Goal: Task Accomplishment & Management: Manage account settings

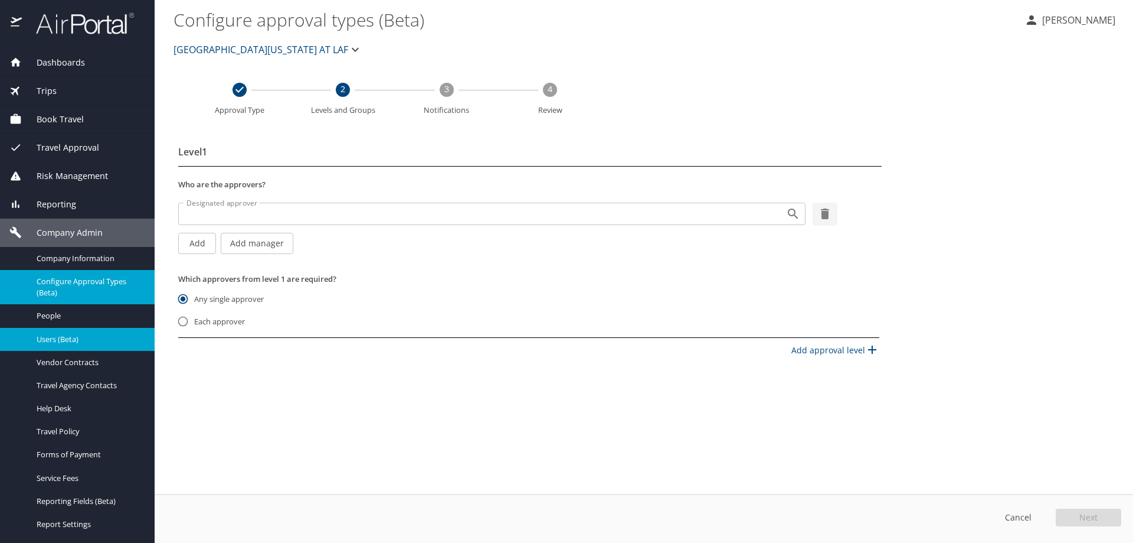
click at [93, 346] on link "Users (Beta)" at bounding box center [77, 339] width 155 height 23
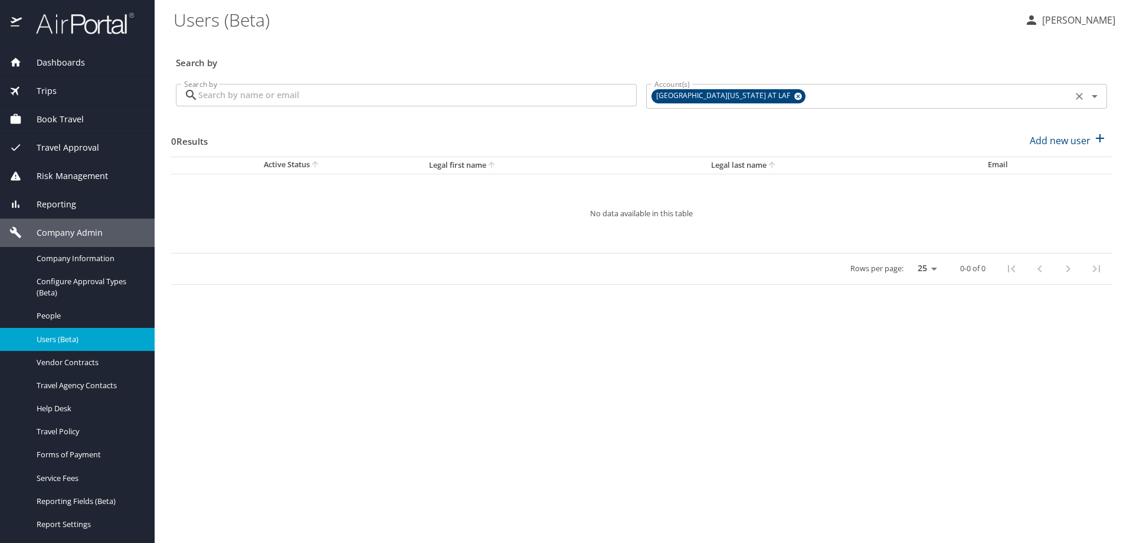
click at [795, 96] on icon at bounding box center [799, 97] width 8 height 8
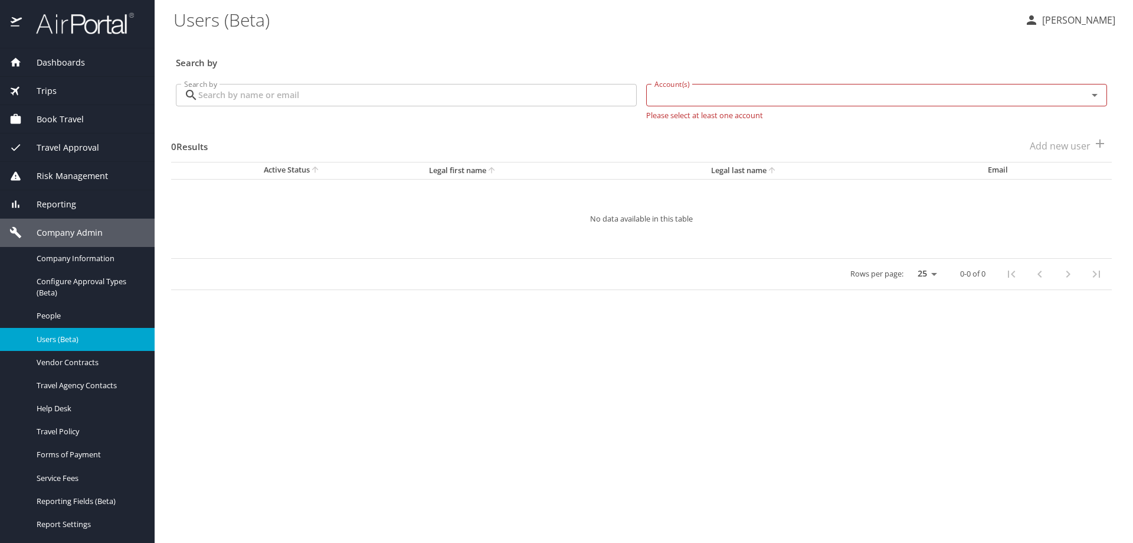
click at [753, 96] on input "Account(s)" at bounding box center [859, 94] width 419 height 15
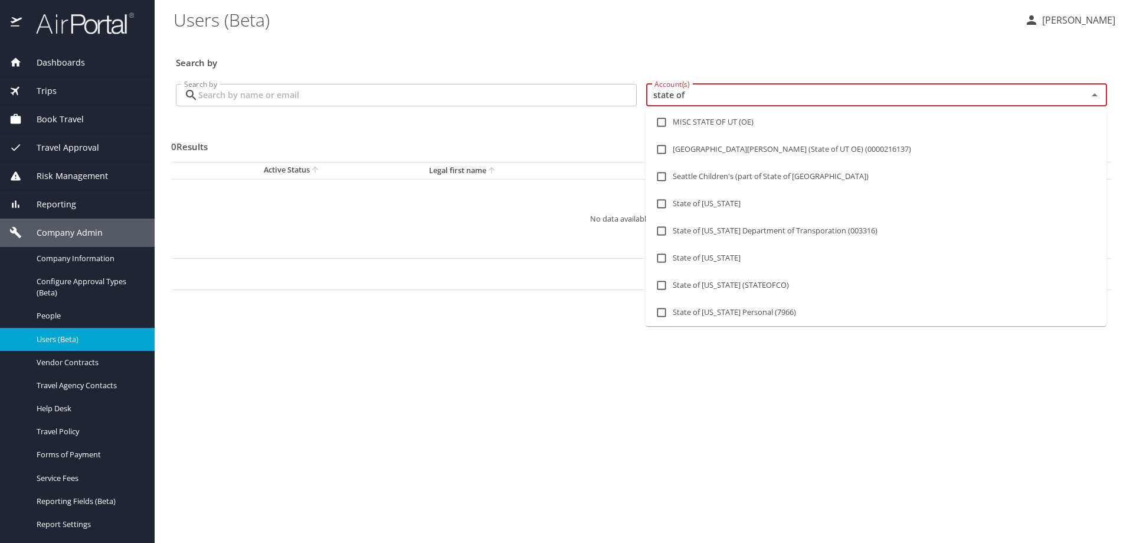
type input "state of l"
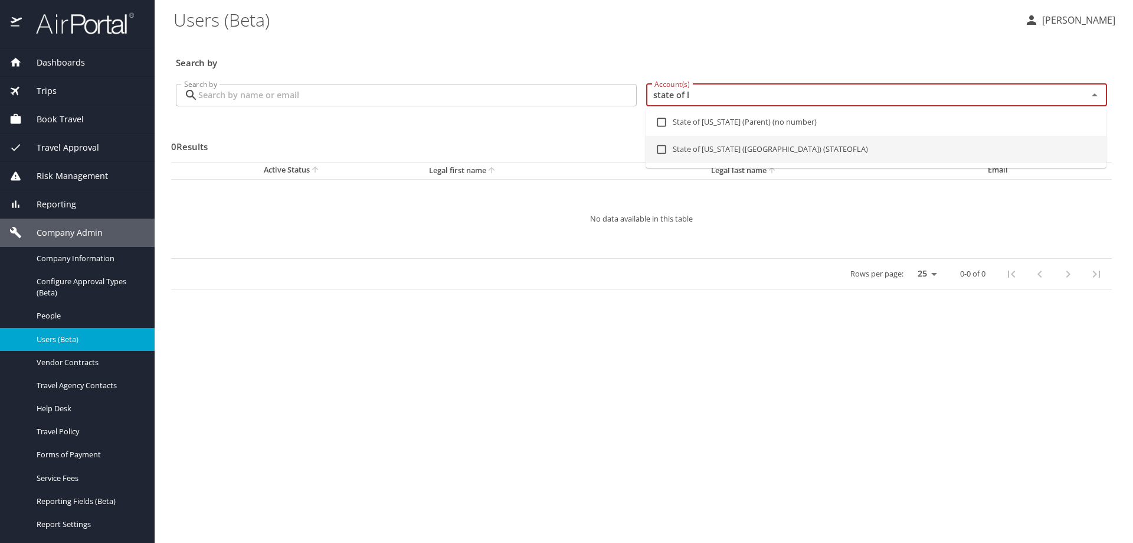
click at [718, 148] on li "State of Louisiana (SOLA) (STATEOFLA)" at bounding box center [876, 149] width 461 height 27
checkbox input "true"
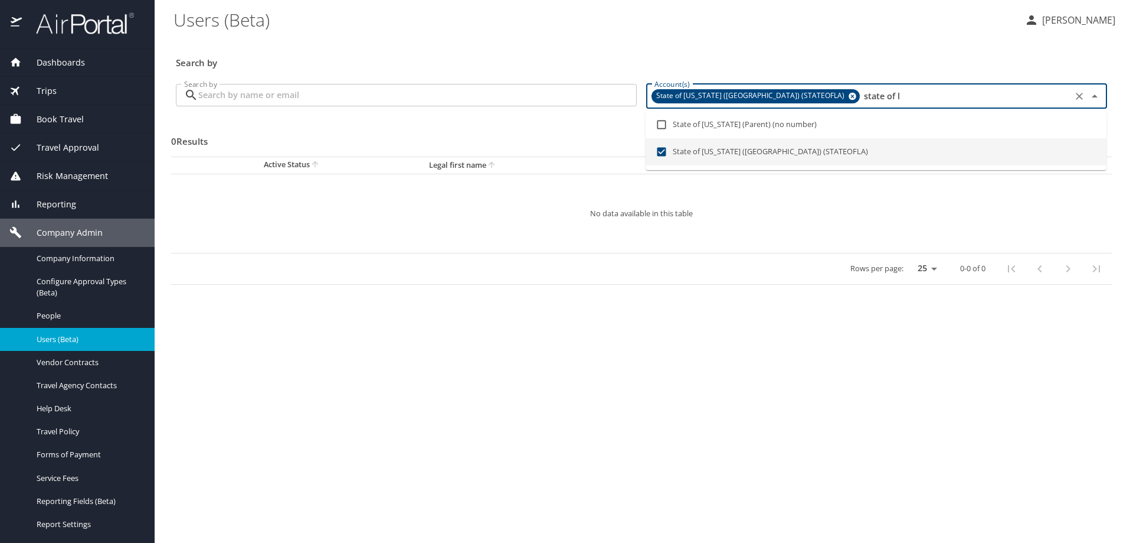
type input "state of l"
click at [440, 103] on input "Search by" at bounding box center [417, 95] width 439 height 22
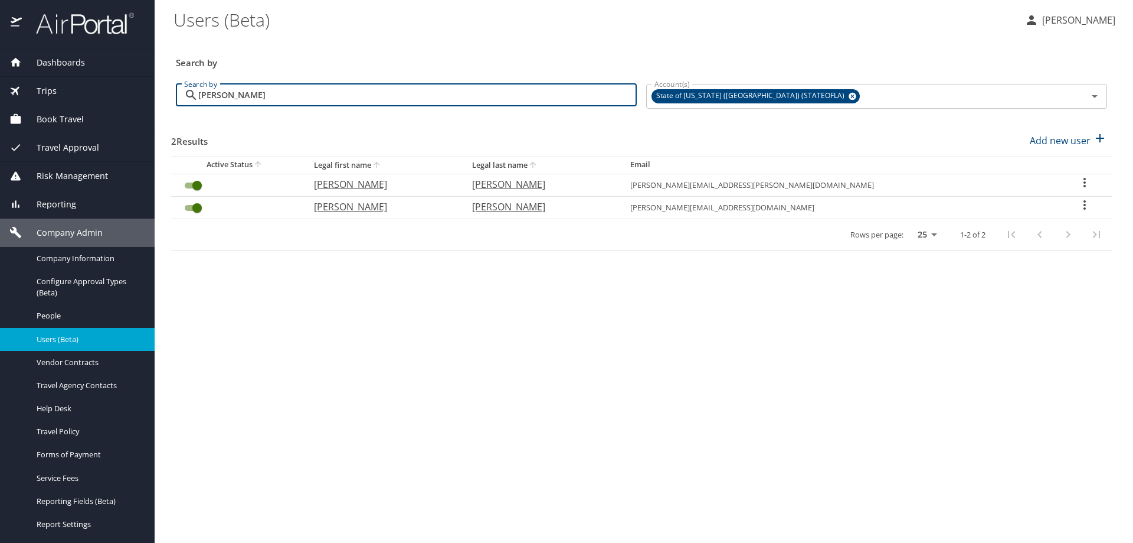
drag, startPoint x: 257, startPoint y: 94, endPoint x: 167, endPoint y: 95, distance: 89.7
click at [167, 95] on main "Users (Beta) SUSAN MOON Search by Search by jason fowler Search by Account(s) S…" at bounding box center [644, 271] width 979 height 543
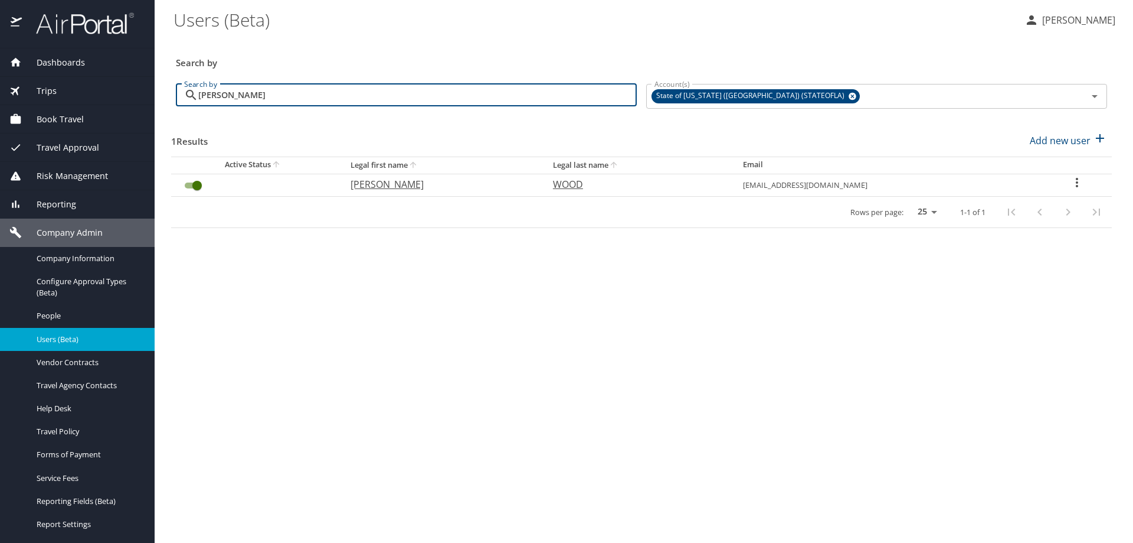
type input "shelia woo"
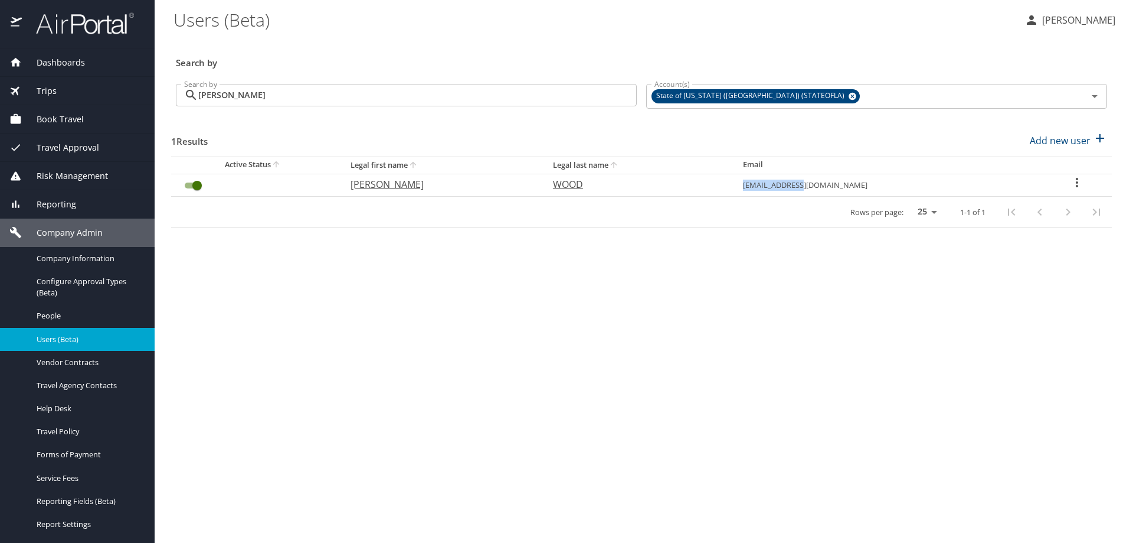
drag, startPoint x: 906, startPoint y: 184, endPoint x: 834, endPoint y: 181, distance: 72.1
click at [834, 181] on td "swood@suno.edu" at bounding box center [888, 185] width 309 height 22
copy td "swood@suno.edu"
click at [75, 257] on span "Company Information" at bounding box center [89, 258] width 104 height 11
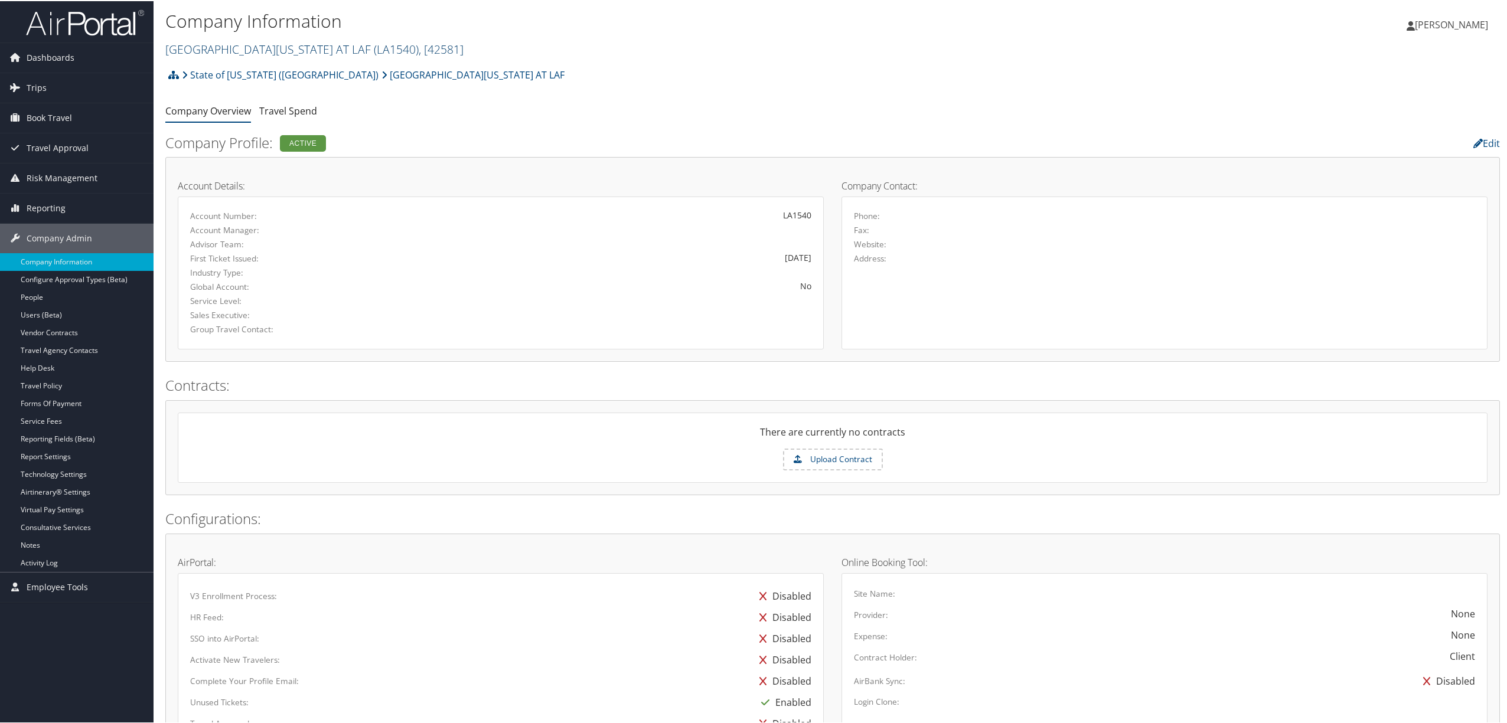
click at [277, 45] on link "UNIV OF LOUISIANA AT LAF ( LA1540 ) , [ 42581 ]" at bounding box center [314, 48] width 298 height 16
click at [270, 64] on input "search" at bounding box center [243, 70] width 155 height 22
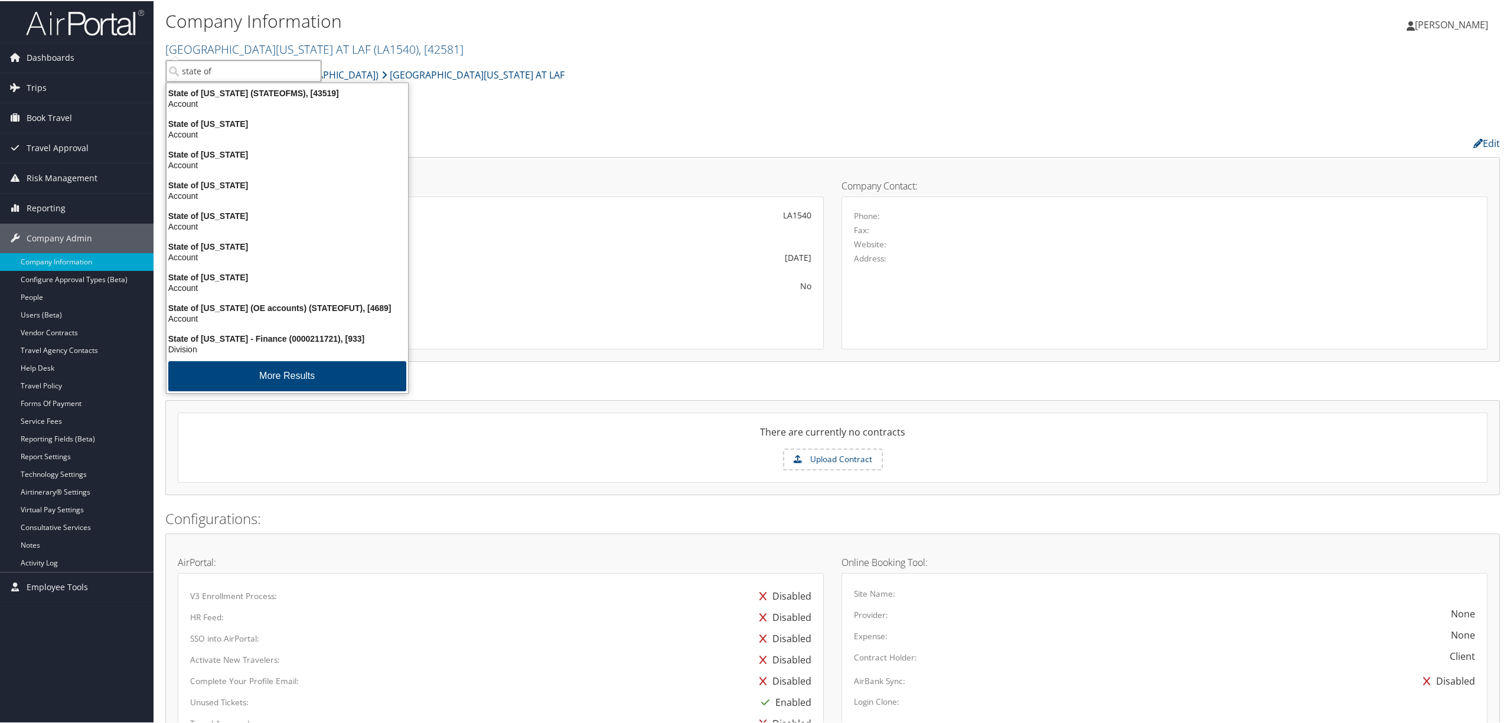
type input "state of l"
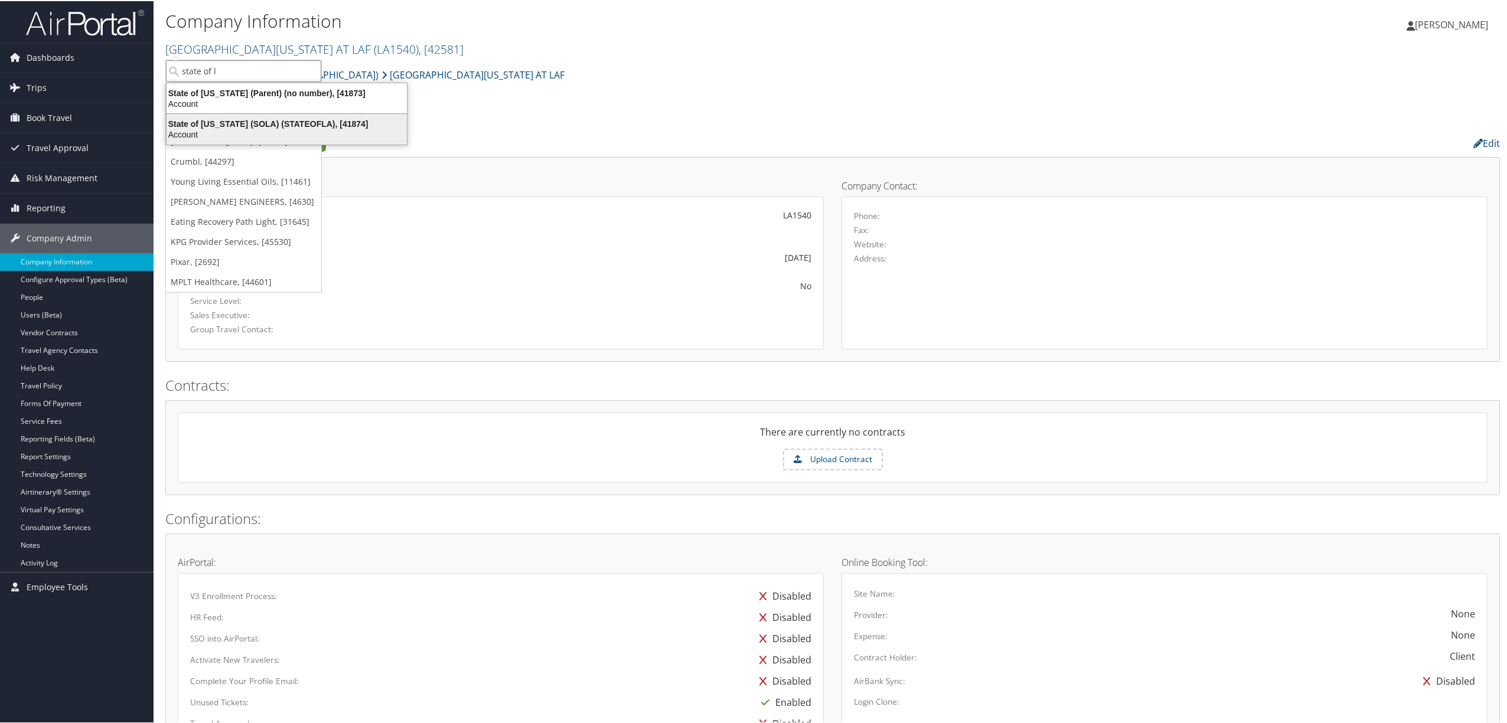
click at [270, 119] on div "State of Louisiana (SOLA) (STATEOFLA), [41874]" at bounding box center [286, 122] width 254 height 11
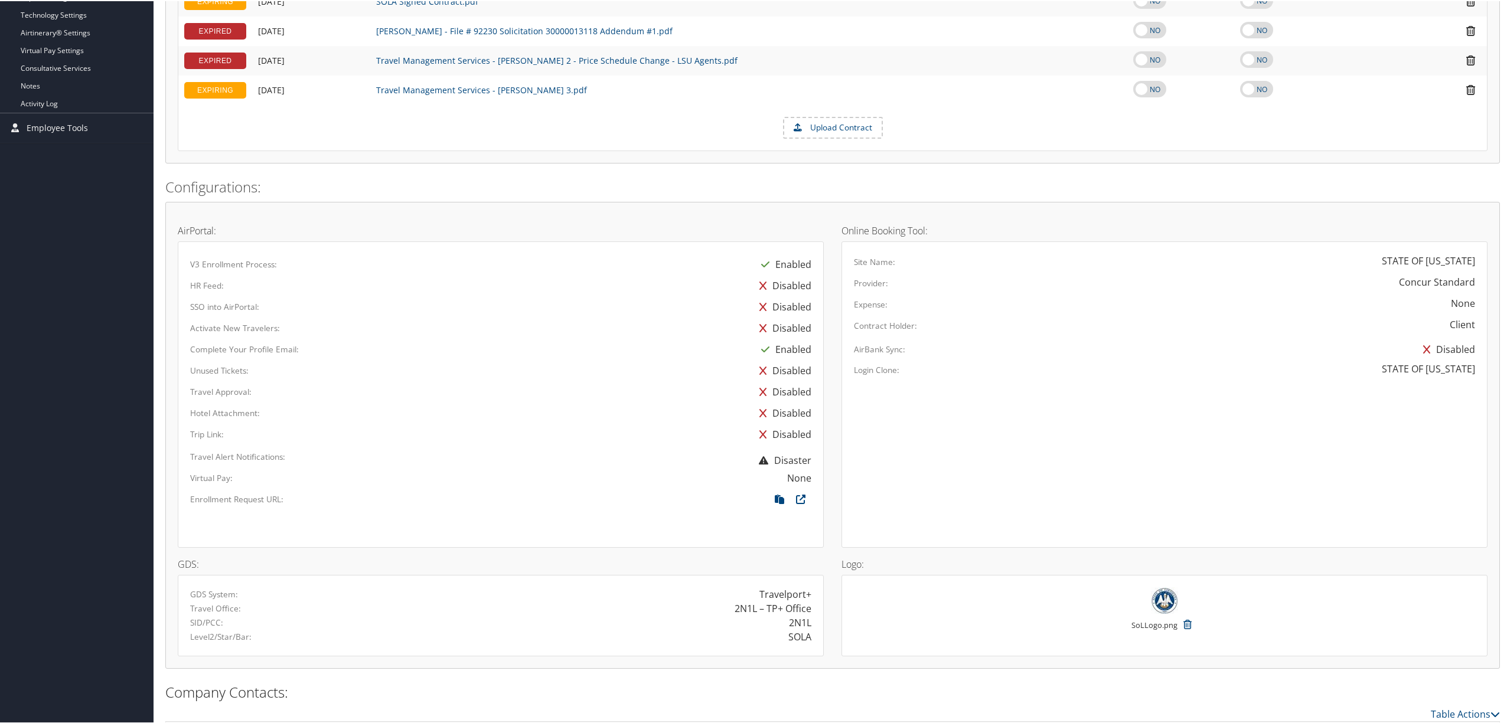
scroll to position [558, 0]
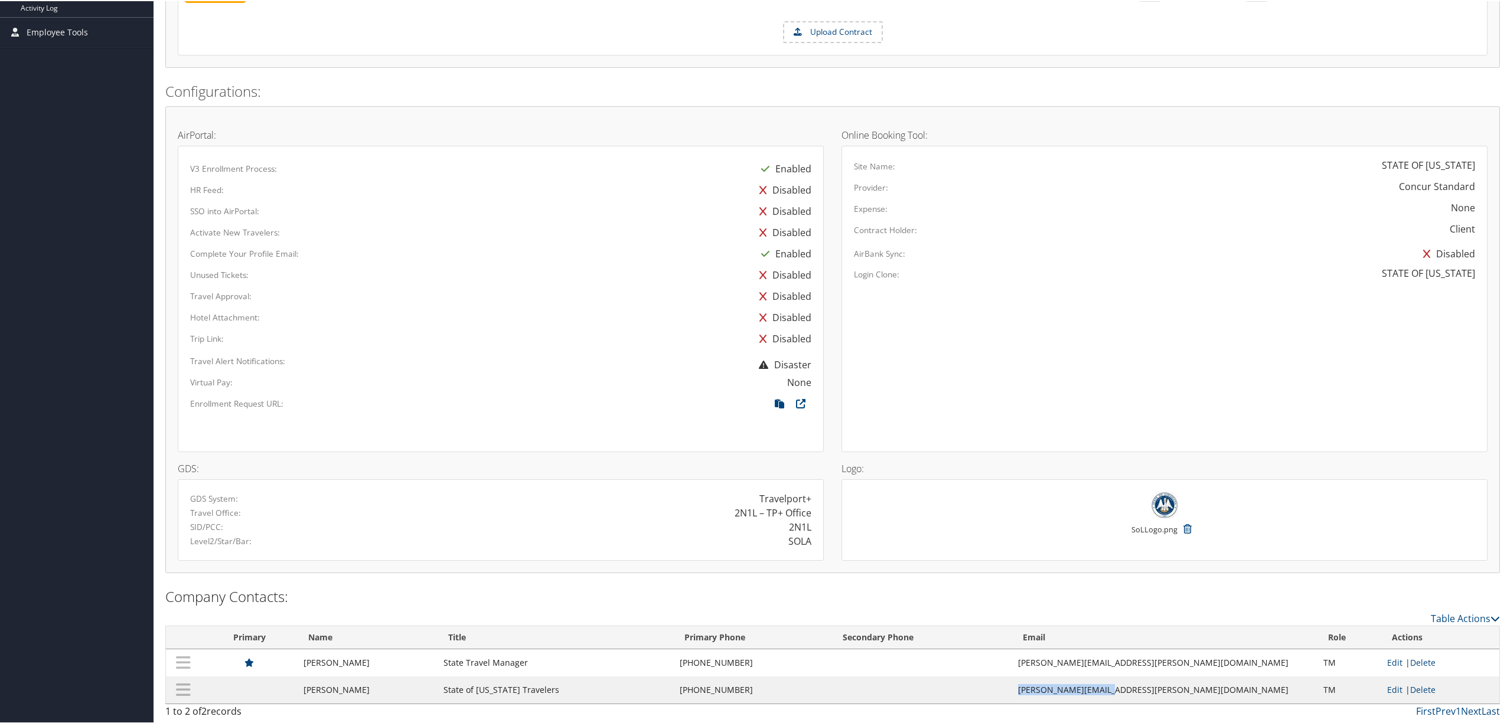
drag, startPoint x: 1171, startPoint y: 688, endPoint x: 1082, endPoint y: 691, distance: 89.8
click at [1082, 691] on td "Shelita.Woods@La.gov" at bounding box center [1164, 688] width 305 height 27
copy td "Shelita.Woods@La.gov"
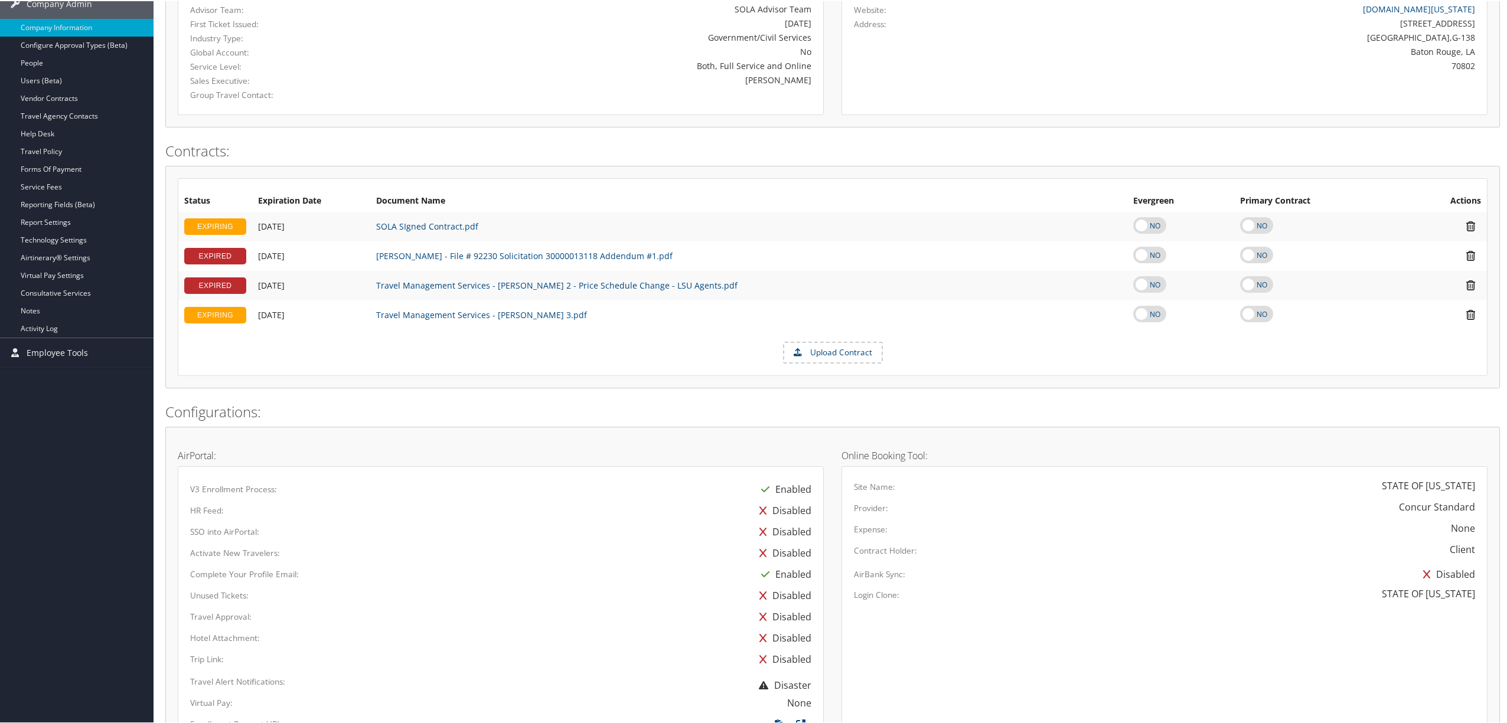
scroll to position [0, 0]
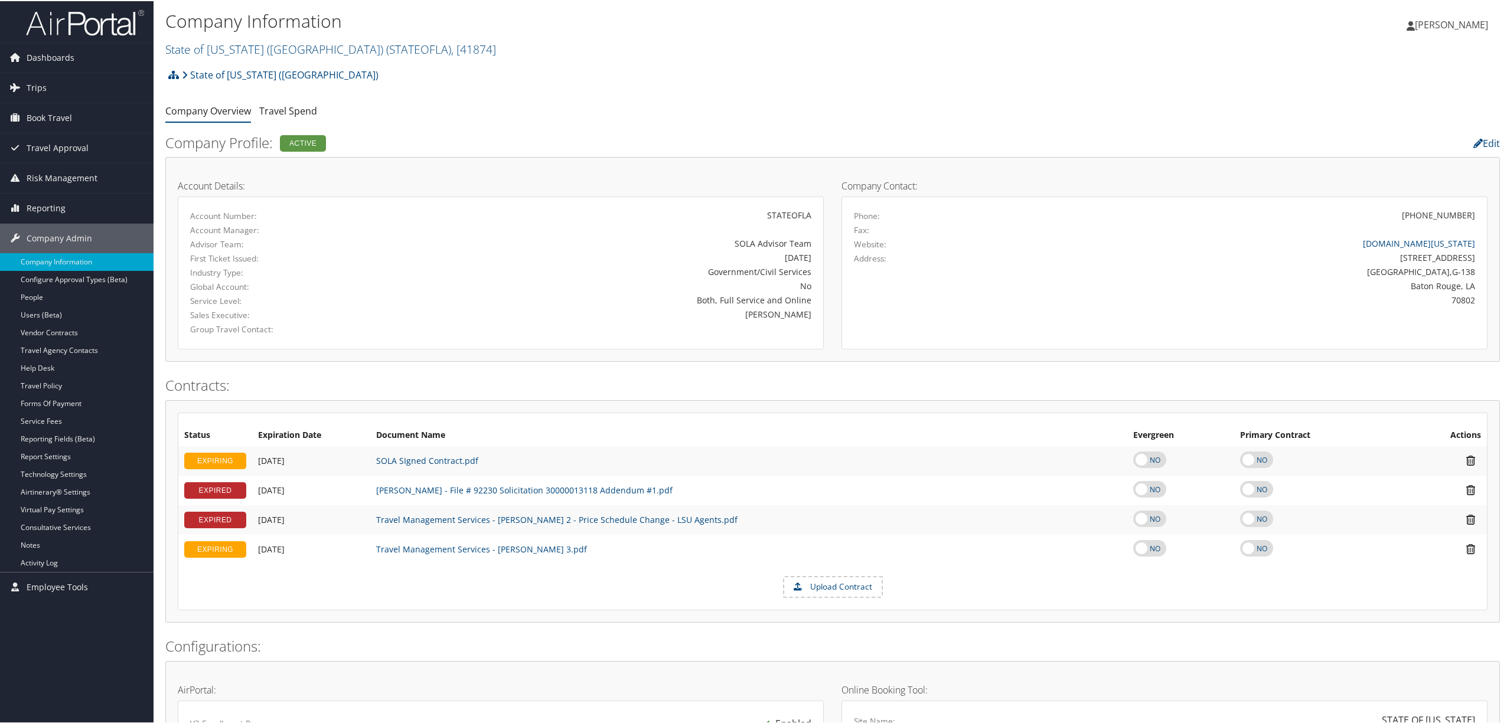
click at [580, 72] on div "State of Louisiana (SOLA) Account Structure State of Louisiana (SOLA) (STATEOFL…" at bounding box center [832, 78] width 1334 height 32
click at [634, 55] on h2 "State of Louisiana (SOLA) ( STATEOFLA ) , [ 41874 ]" at bounding box center [610, 47] width 890 height 20
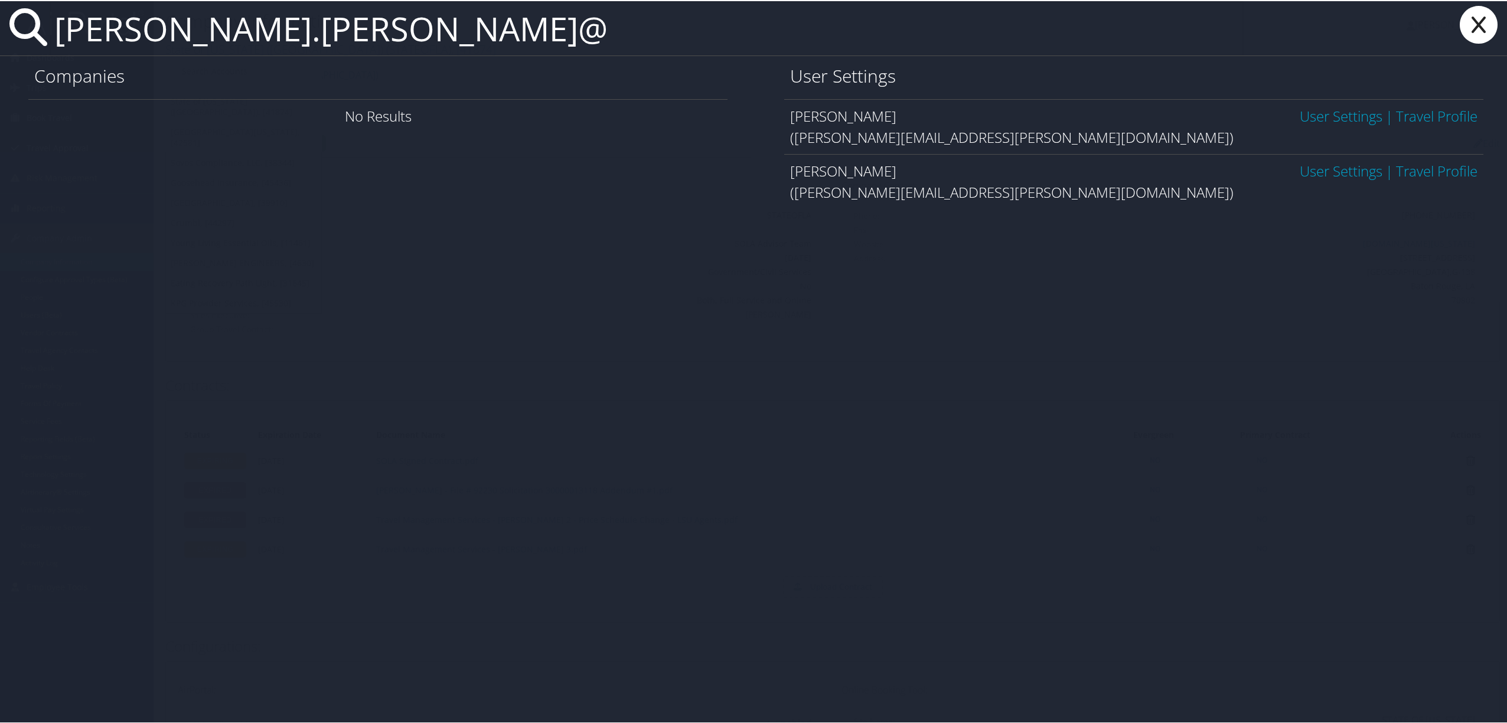
type input "jason.fowler@"
click at [1356, 112] on link "User Settings" at bounding box center [1340, 114] width 83 height 19
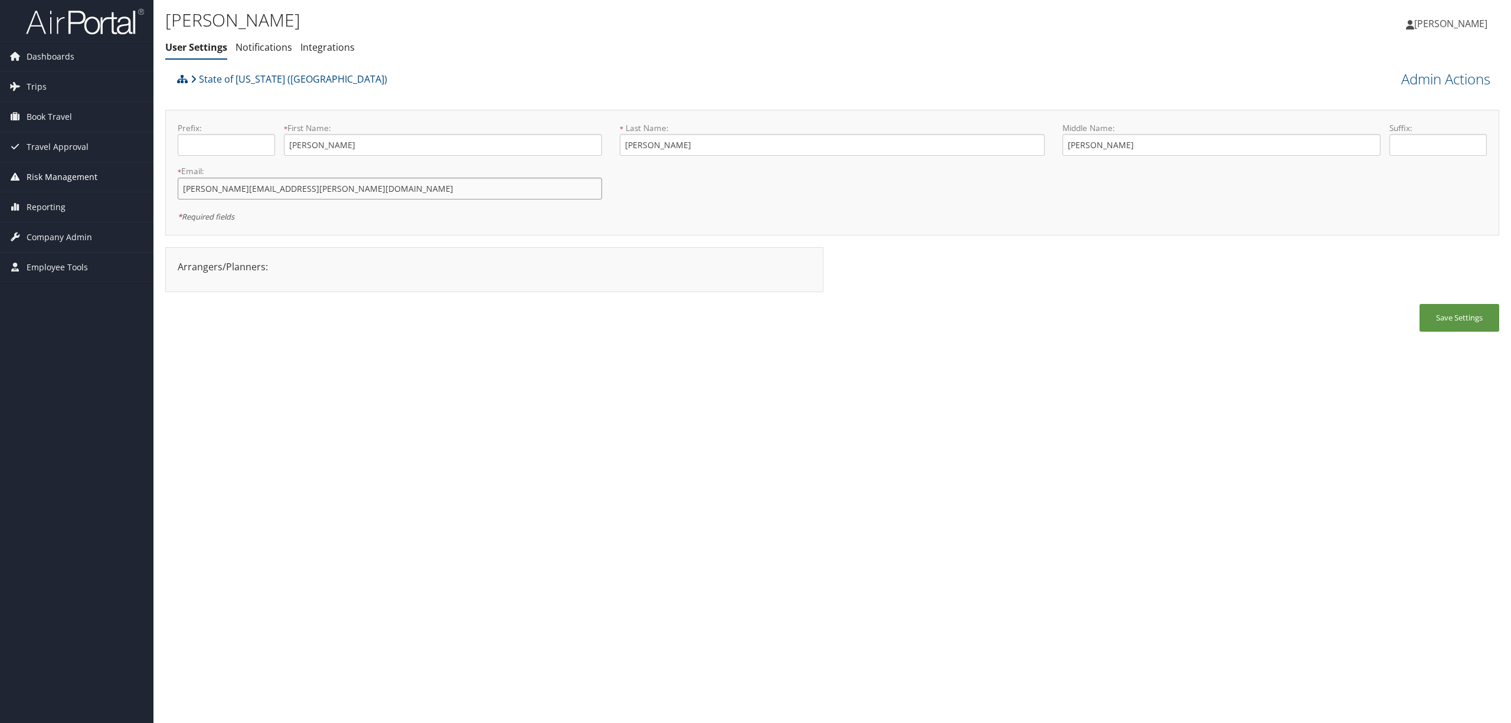
drag, startPoint x: 249, startPoint y: 197, endPoint x: 152, endPoint y: 191, distance: 97.0
click at [152, 191] on div "Dashboards AirPortal 360™ (Manager) AirPortal 360™ (Agent) My Travel Dashboard …" at bounding box center [755, 361] width 1511 height 723
click at [67, 234] on span "Company Admin" at bounding box center [60, 238] width 66 height 30
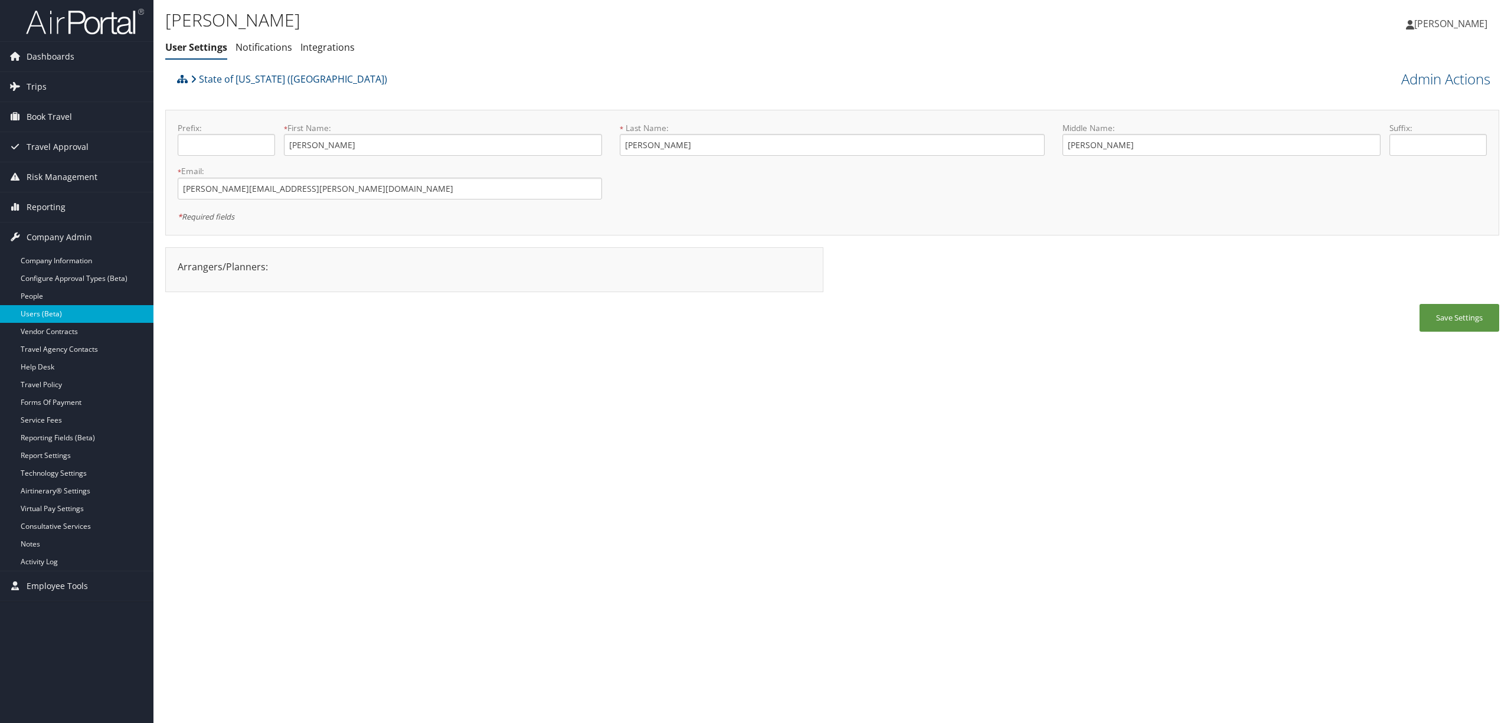
click at [79, 319] on link "Users (Beta)" at bounding box center [76, 314] width 153 height 18
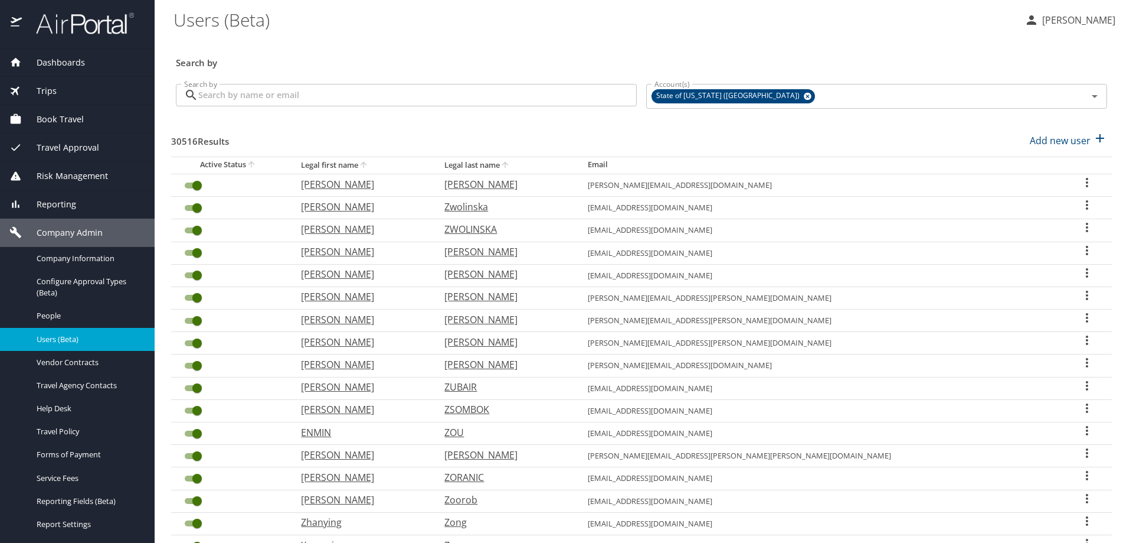
click at [520, 99] on input "Search by" at bounding box center [417, 95] width 439 height 22
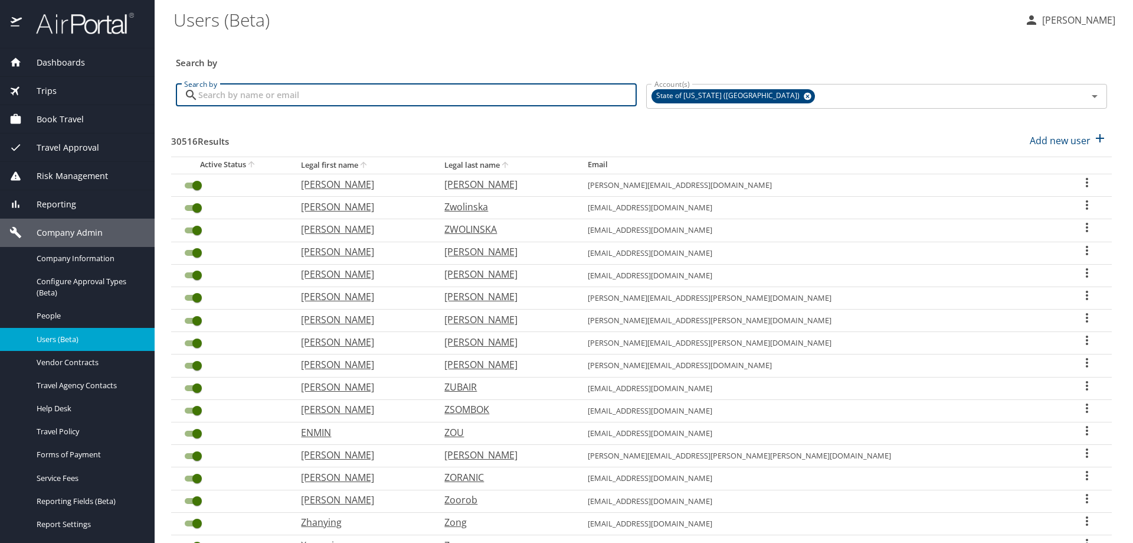
paste input "LDELAT@LSUHSC.EDU"
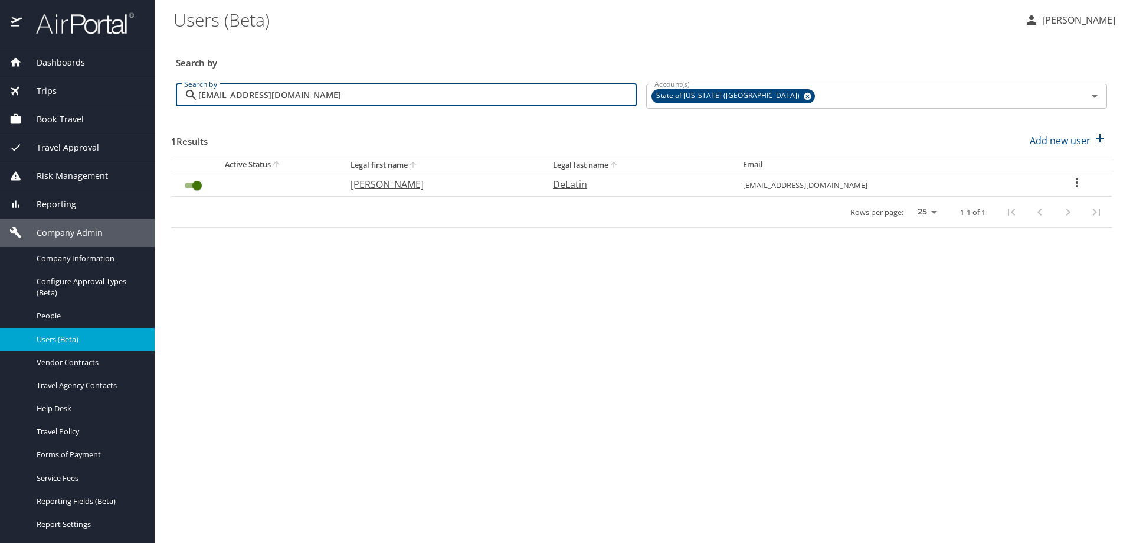
type input "LDELAT@LSUHSC.EDU"
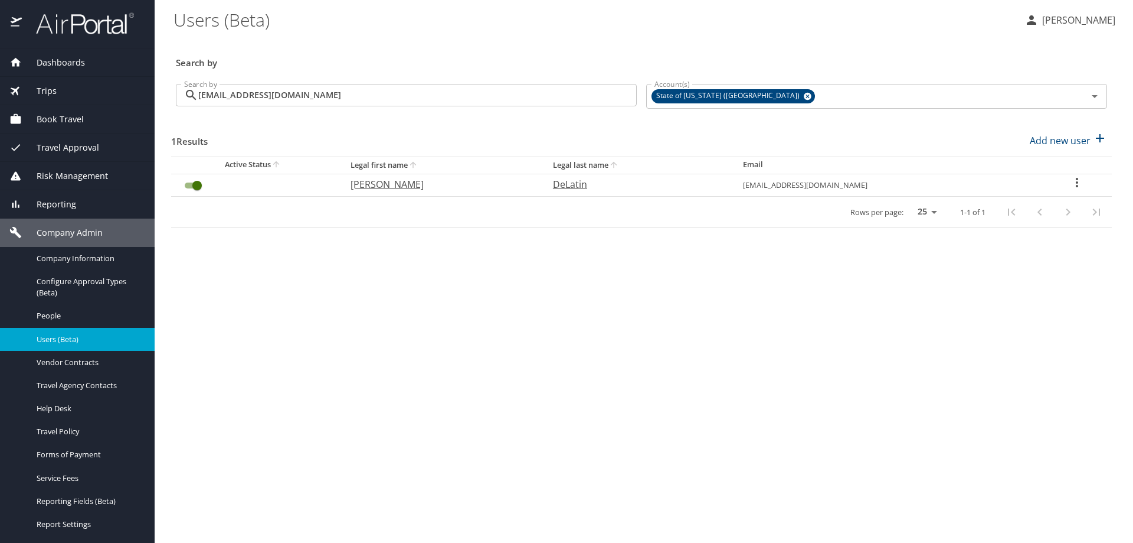
click at [1070, 181] on icon "User Search Table" at bounding box center [1077, 182] width 14 height 14
click at [1024, 183] on p "View profile" at bounding box center [1009, 184] width 52 height 14
select select "US"
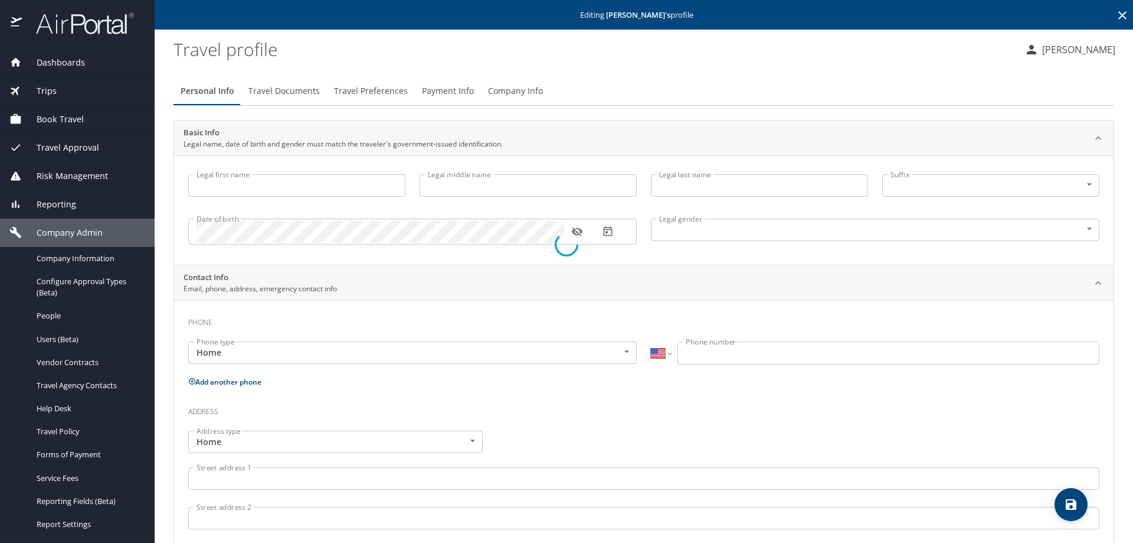
select select "US"
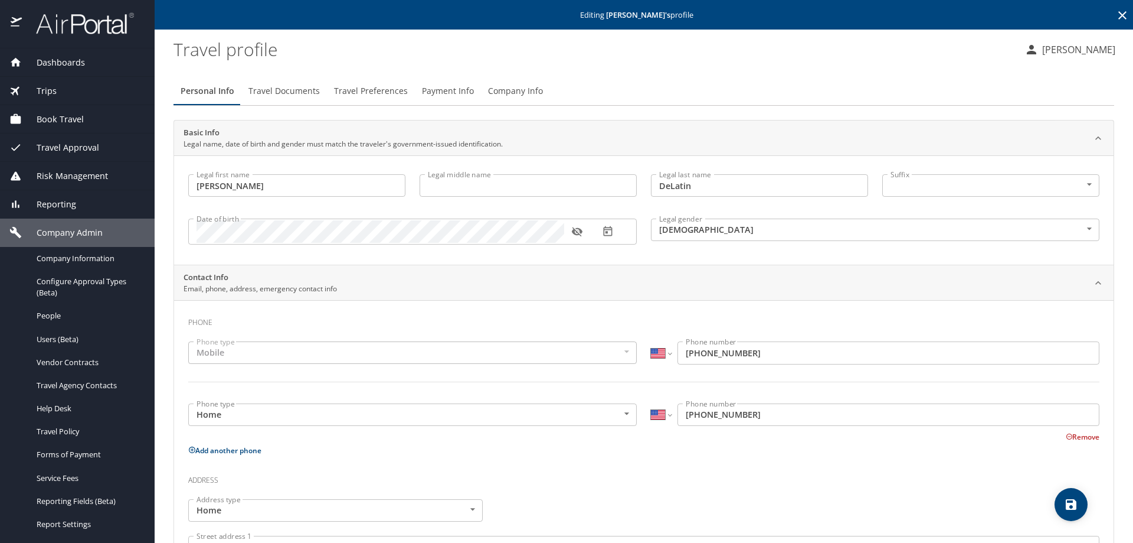
type input "Laura"
type input "DeLatin"
type input "Female"
type input "Zachary"
type input "Fruge"
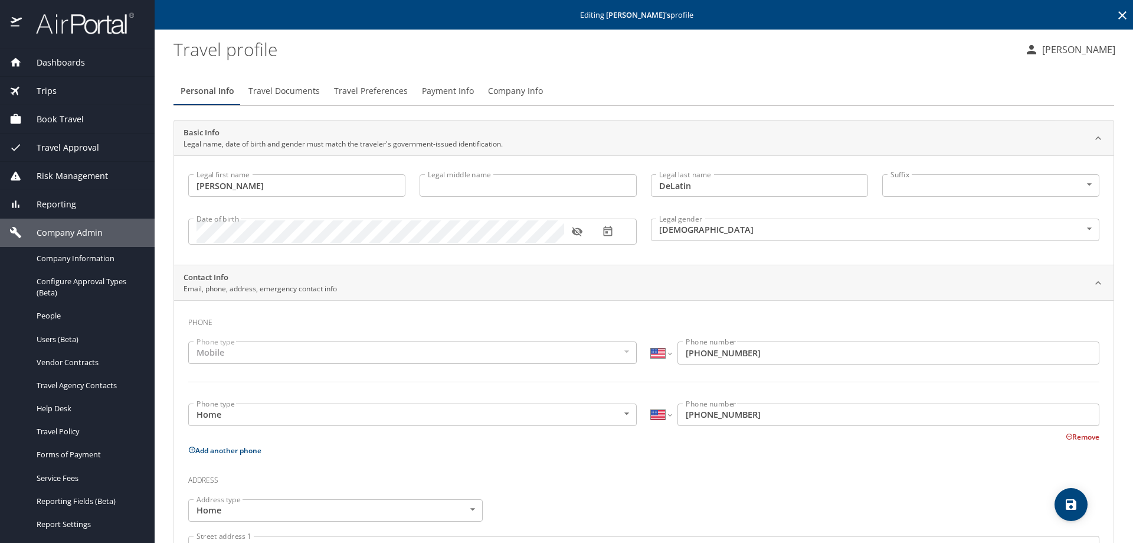
type input "(225) 938-6659"
type input "zachary.fruge@gmail.com"
click at [439, 89] on span "Payment Info" at bounding box center [448, 91] width 52 height 15
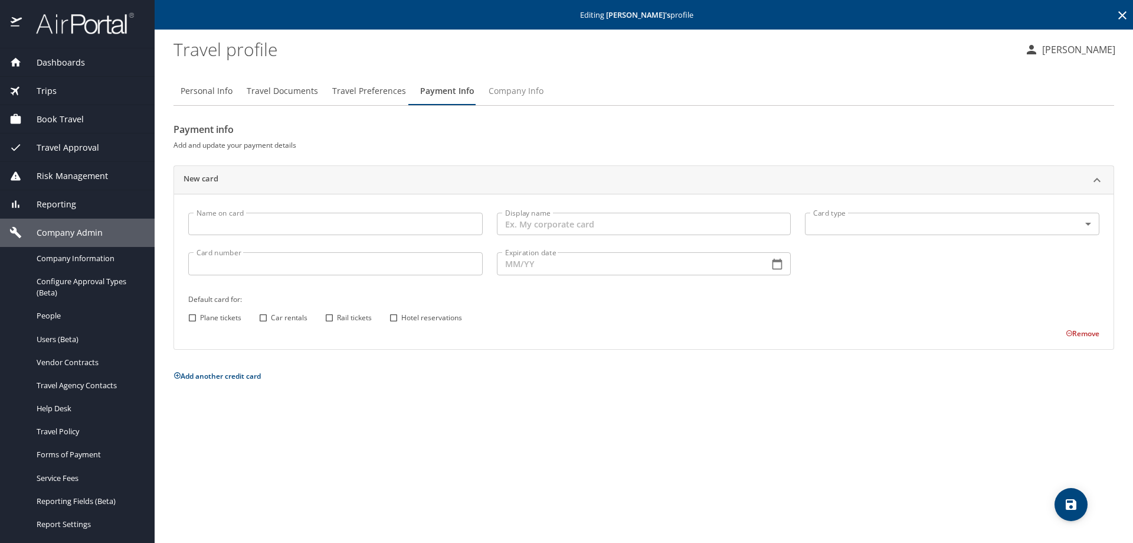
click at [496, 87] on span "Company Info" at bounding box center [516, 91] width 55 height 15
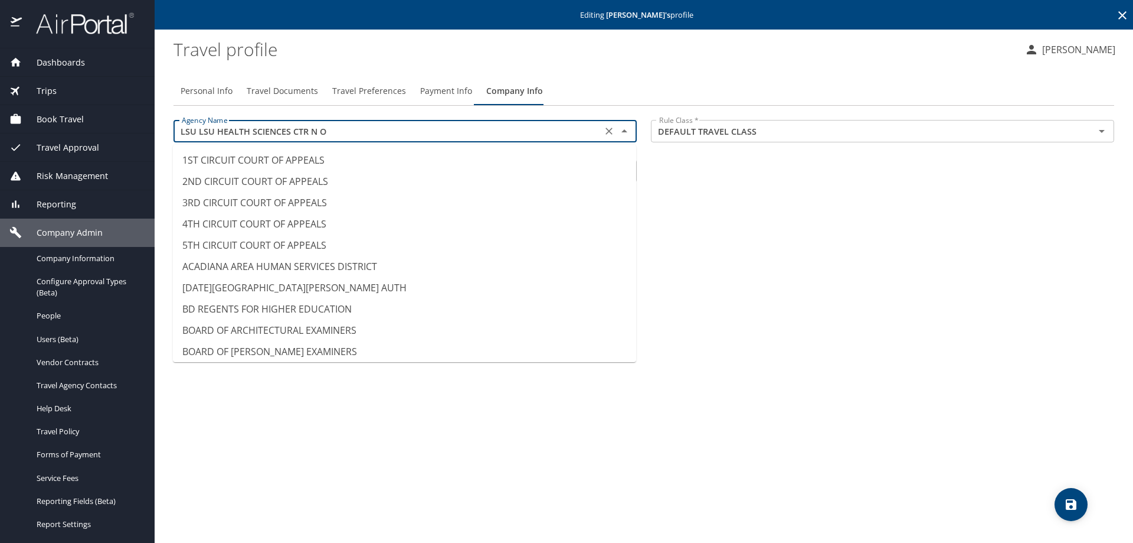
scroll to position [5698, 0]
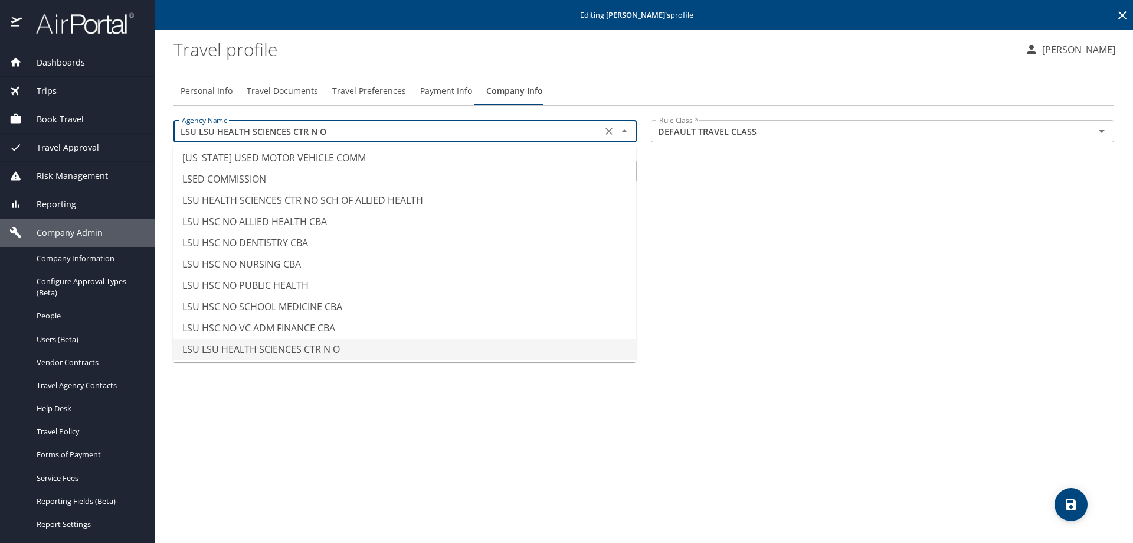
drag, startPoint x: 326, startPoint y: 133, endPoint x: 166, endPoint y: 139, distance: 160.1
click at [166, 138] on main "Editing Laura DeLatin 's profile Travel profile SUSAN MOON Personal Info Travel…" at bounding box center [644, 271] width 979 height 543
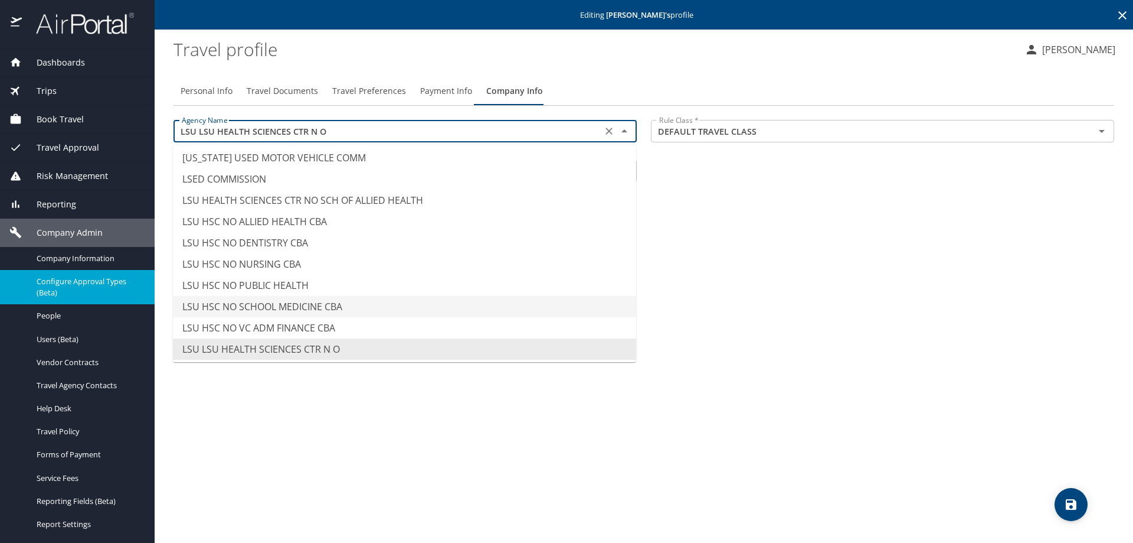
type input "LSU HSC NO SCHOOL MEDICINE CBA"
click at [85, 283] on span "Configure Approval Types (Beta)" at bounding box center [89, 287] width 104 height 22
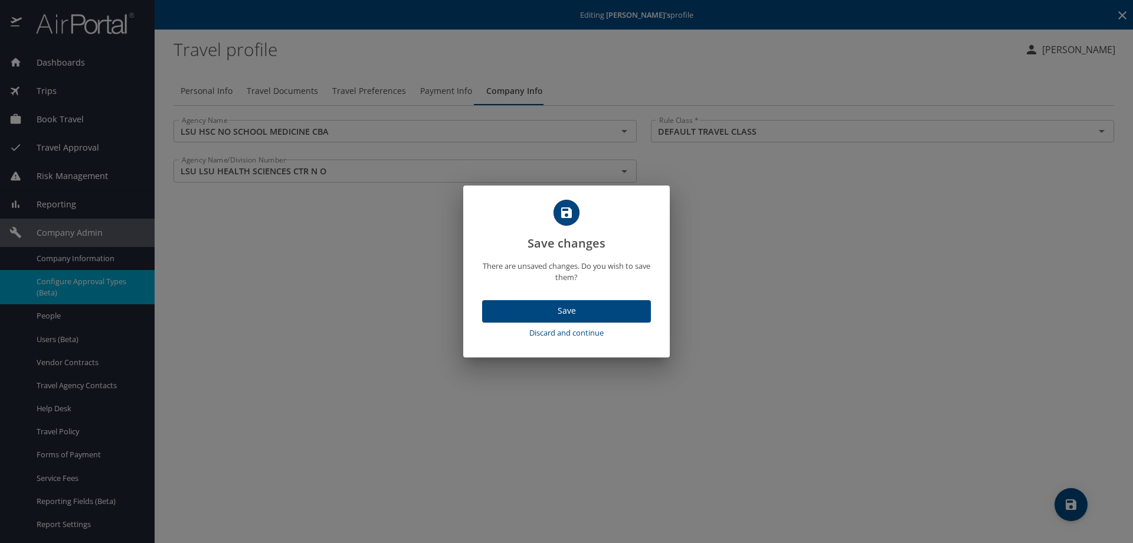
click at [598, 338] on span "Discard and continue" at bounding box center [566, 333] width 159 height 14
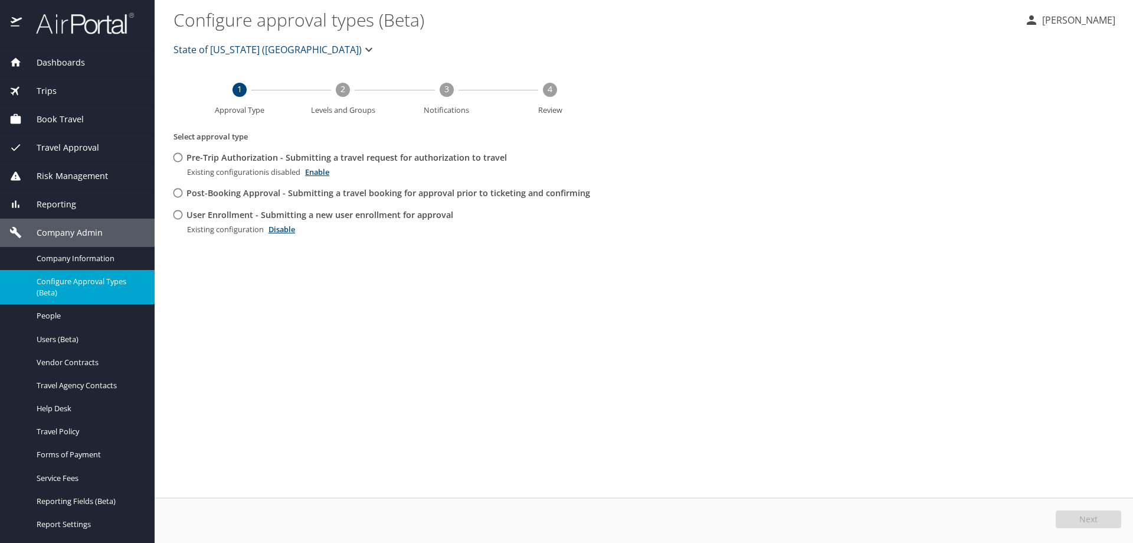
click at [269, 49] on span "State of [US_STATE] ([GEOGRAPHIC_DATA])" at bounding box center [268, 49] width 188 height 17
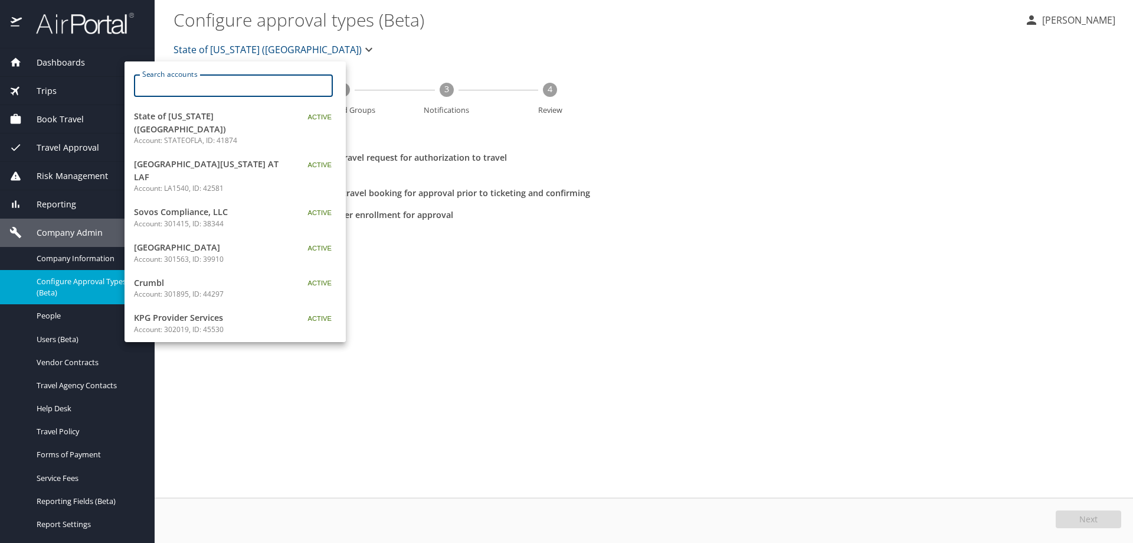
click at [257, 86] on input "Search accounts" at bounding box center [237, 85] width 191 height 22
paste input "LSU LSU HEALTH SCIENCES CTR N O"
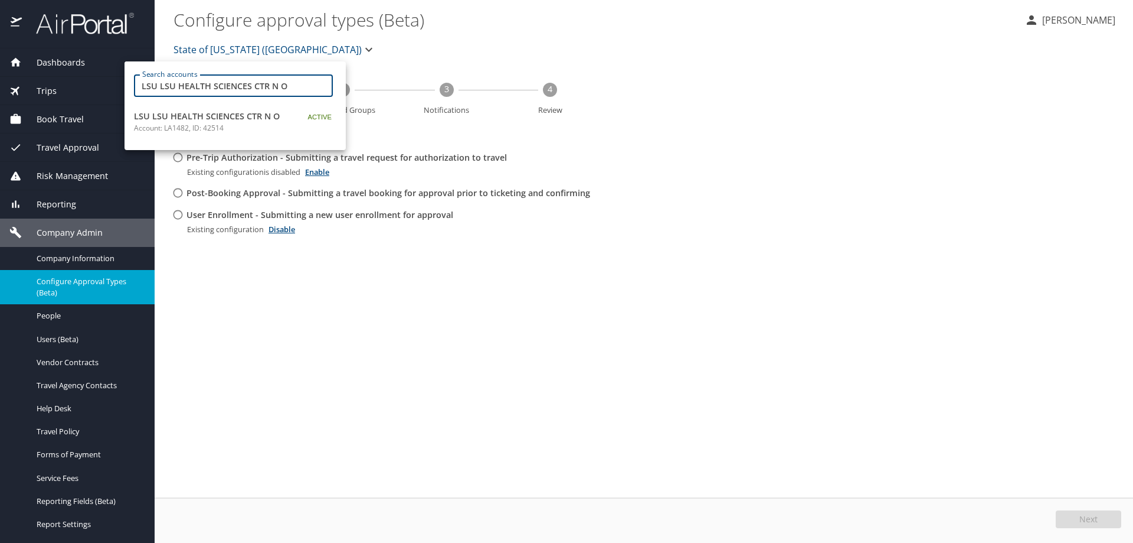
type input "LSU LSU HEALTH SCIENCES CTR N O"
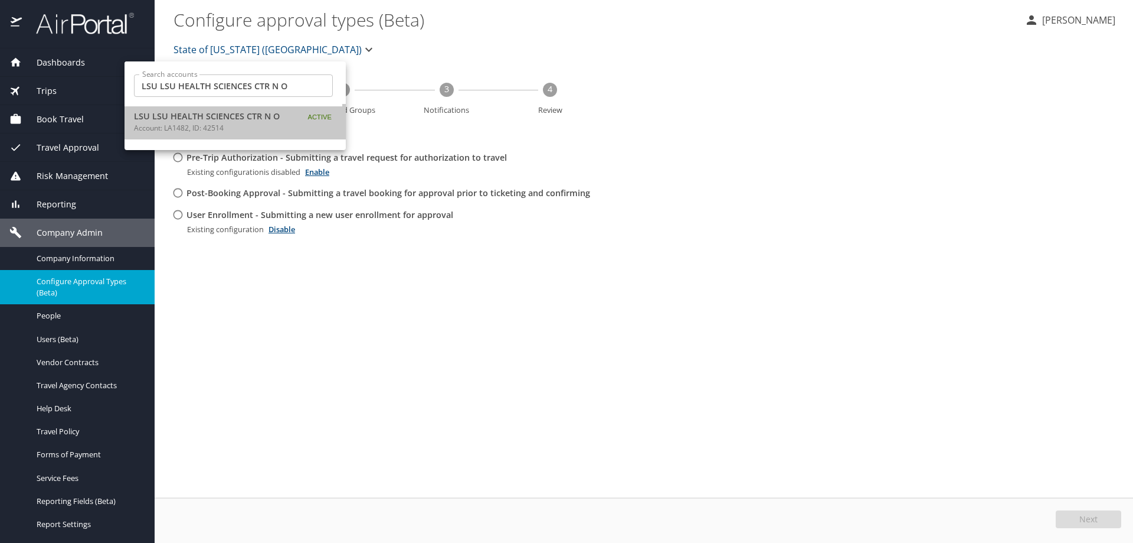
click at [223, 115] on span "LSU LSU HEALTH SCIENCES CTR N O" at bounding box center [208, 116] width 148 height 13
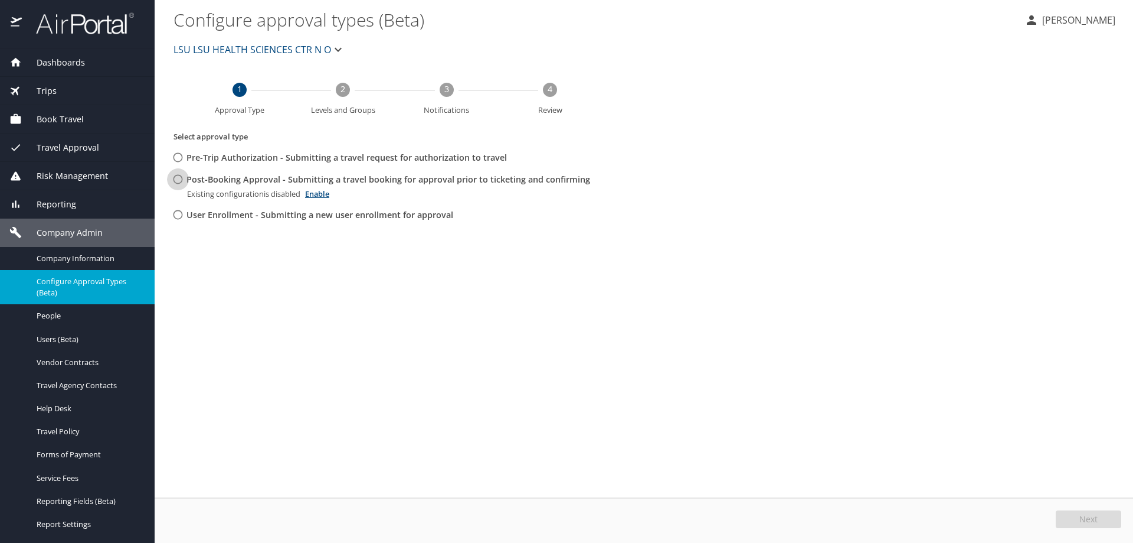
click at [175, 178] on input "Post-Booking Approval - Submitting a travel booking for approval prior to ticke…" at bounding box center [178, 179] width 22 height 22
radio input "true"
click at [1079, 515] on button "Edit" at bounding box center [1090, 519] width 63 height 18
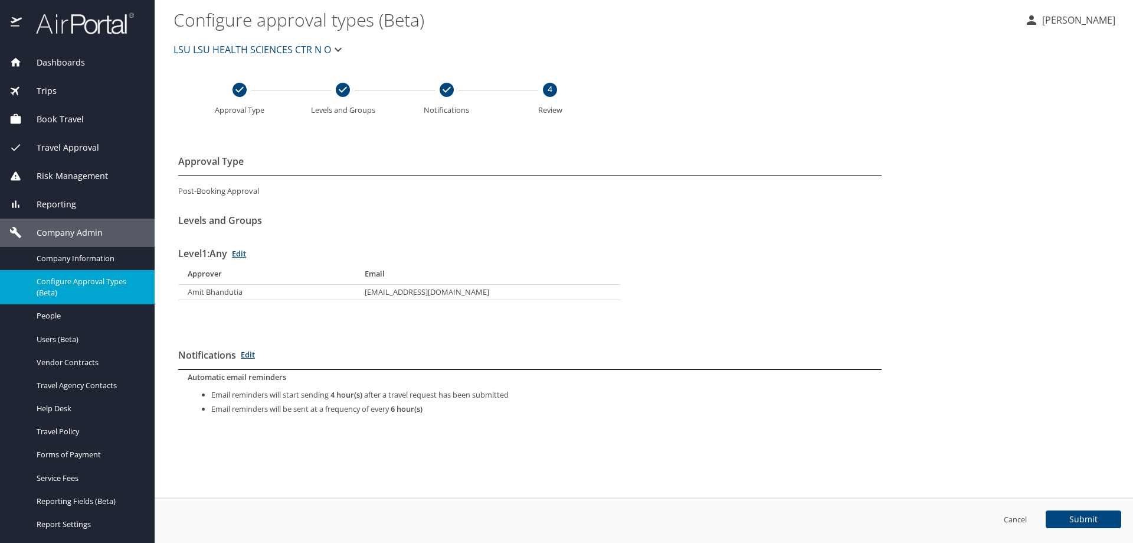
select select "US"
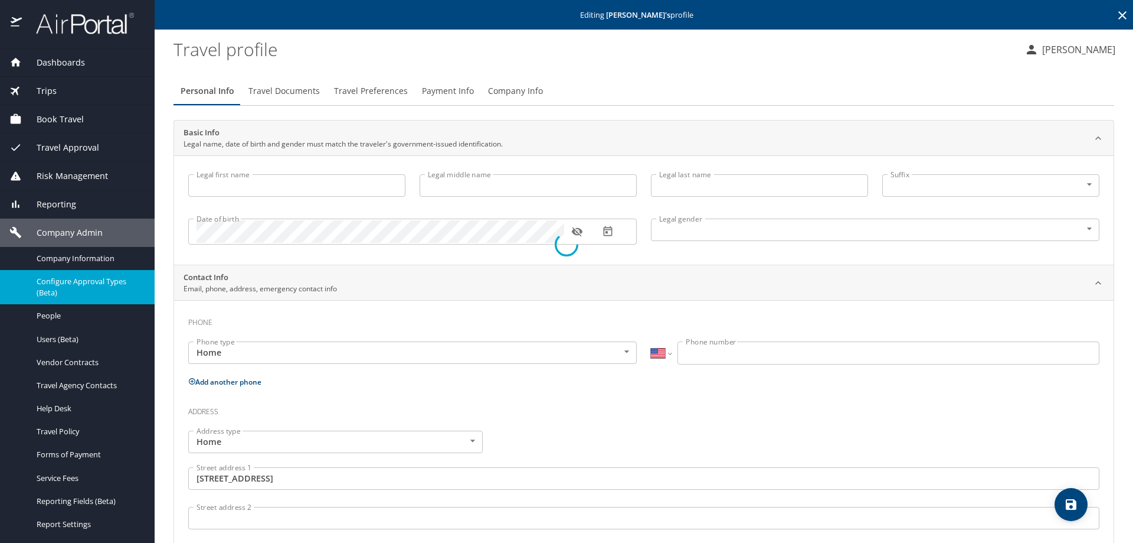
type input "Laura"
type input "DeLatin"
type input "Female"
type input "Zachary"
type input "Fruge"
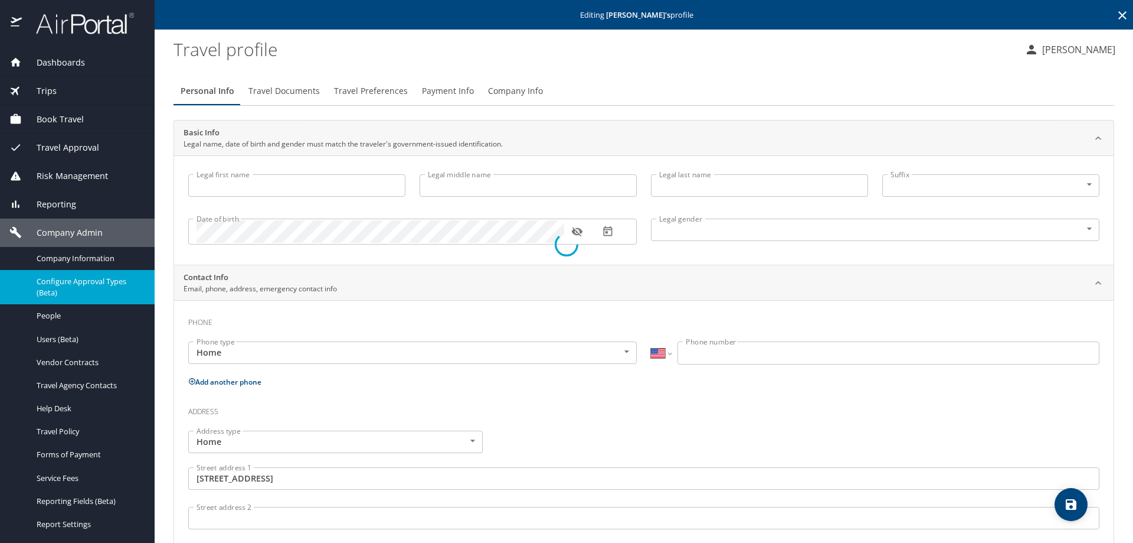
type input "(225) 938-6659"
type input "zachary.fruge@gmail.com"
type input "United States of America"
type input "Louisiana"
select select "US"
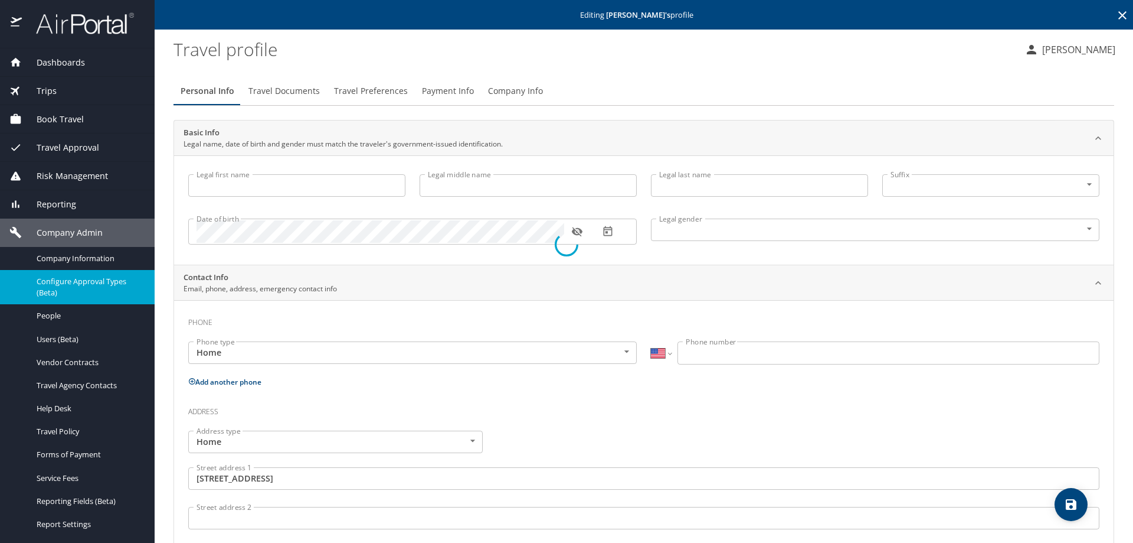
select select "US"
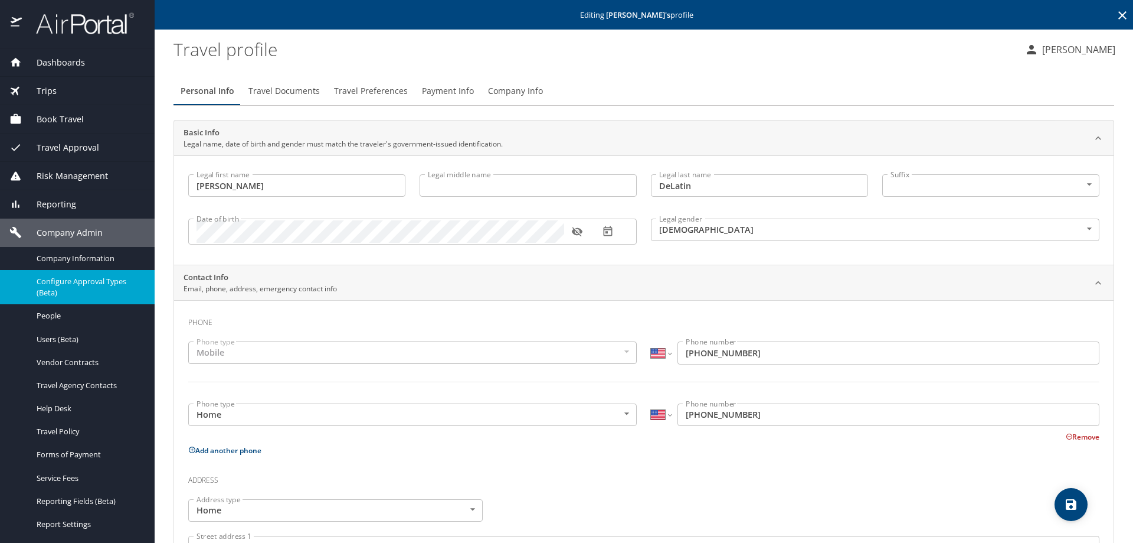
click at [71, 283] on span "Configure Approval Types (Beta)" at bounding box center [89, 287] width 104 height 22
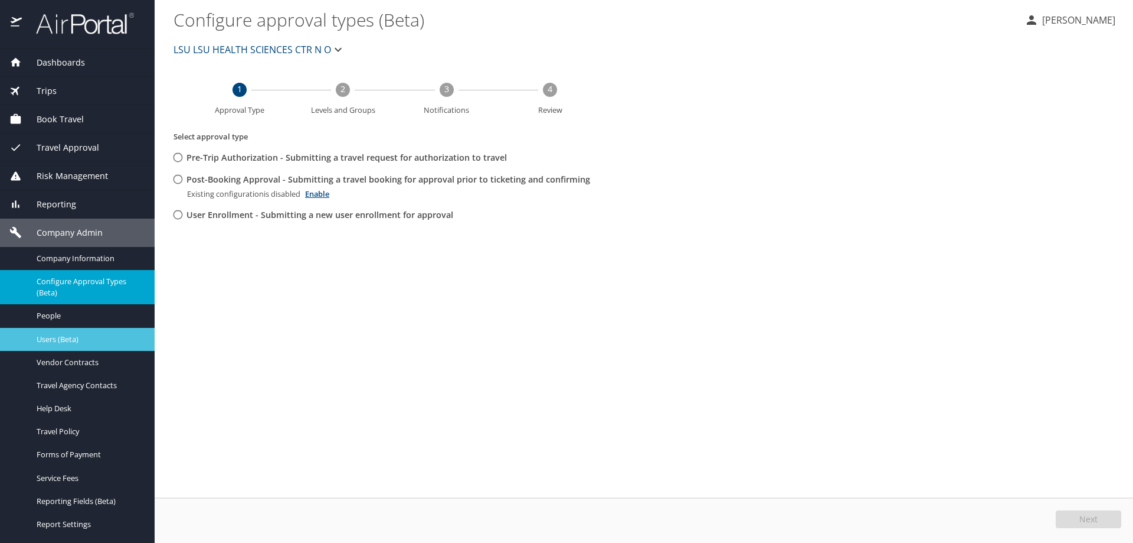
click at [57, 339] on span "Users (Beta)" at bounding box center [89, 339] width 104 height 11
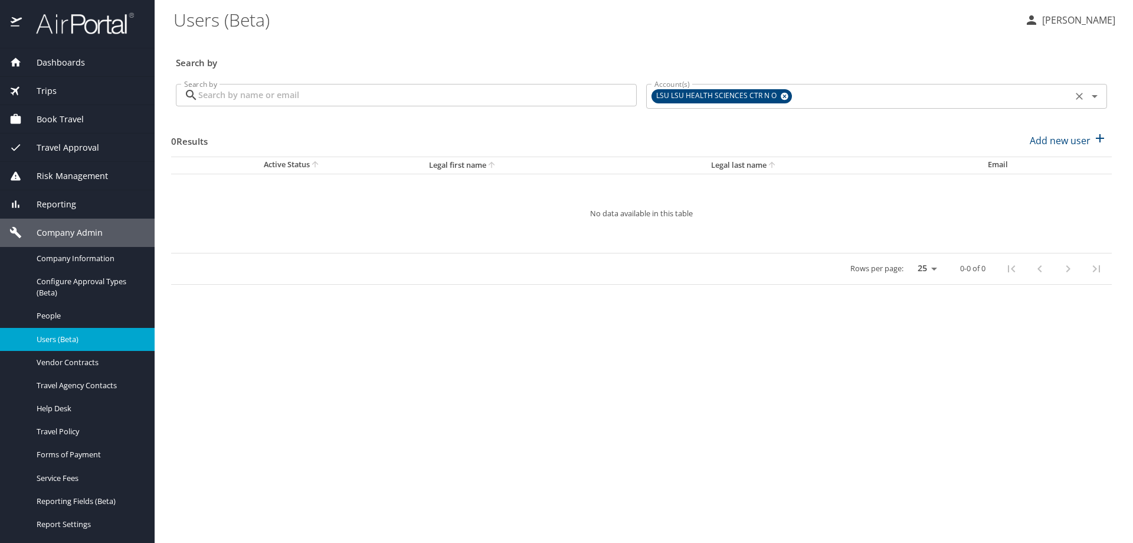
click at [788, 93] on div "LSU LSU HEALTH SCIENCES CTR N O" at bounding box center [722, 96] width 141 height 14
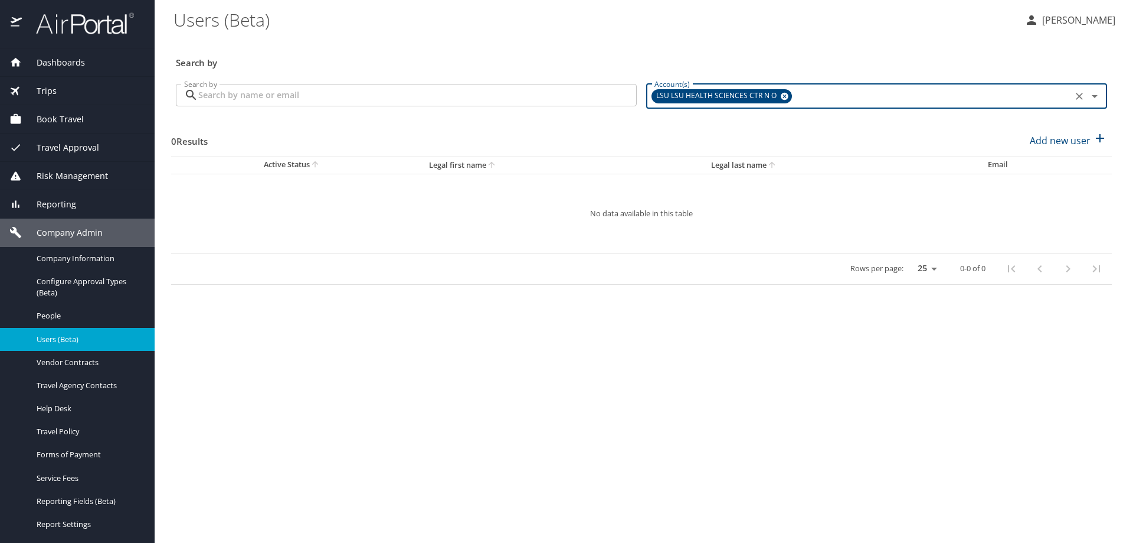
click at [782, 96] on icon at bounding box center [785, 97] width 8 height 8
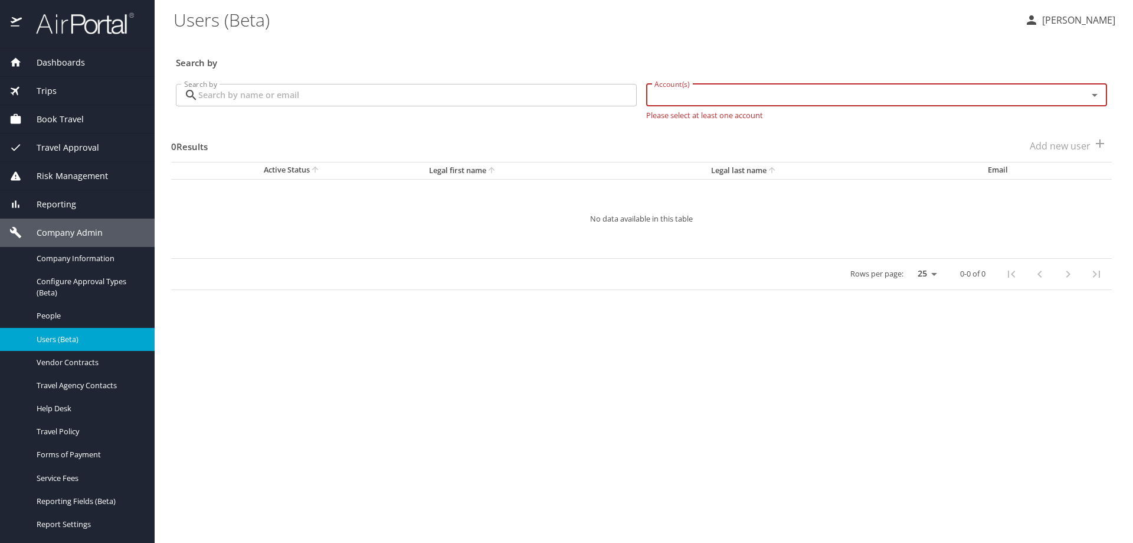
click at [782, 96] on input "Account(s)" at bounding box center [859, 94] width 419 height 15
type input "us ski"
click at [664, 123] on input "checkbox" at bounding box center [662, 122] width 22 height 22
checkbox input "true"
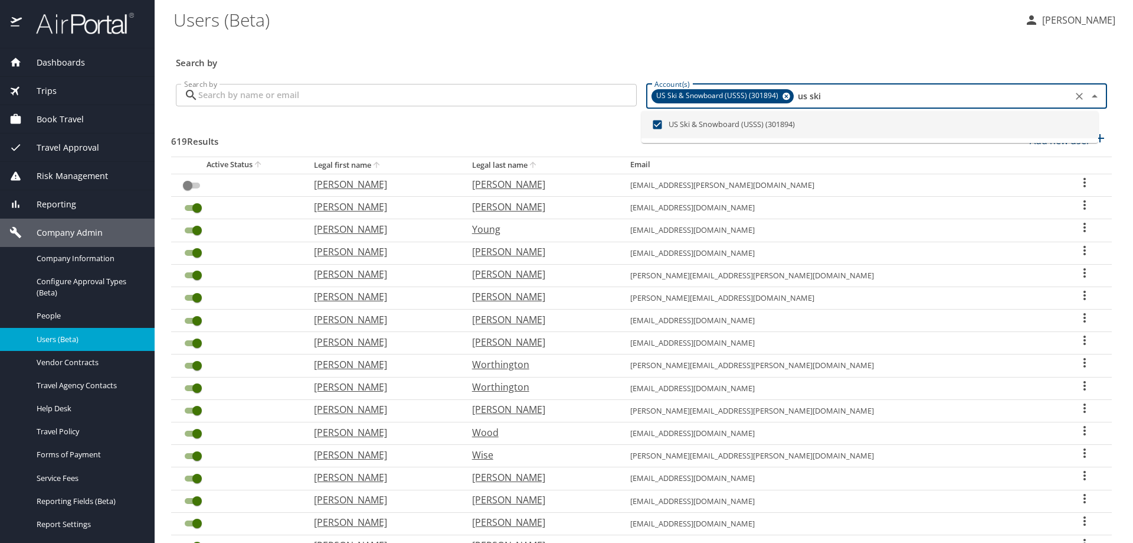
type input "us ski"
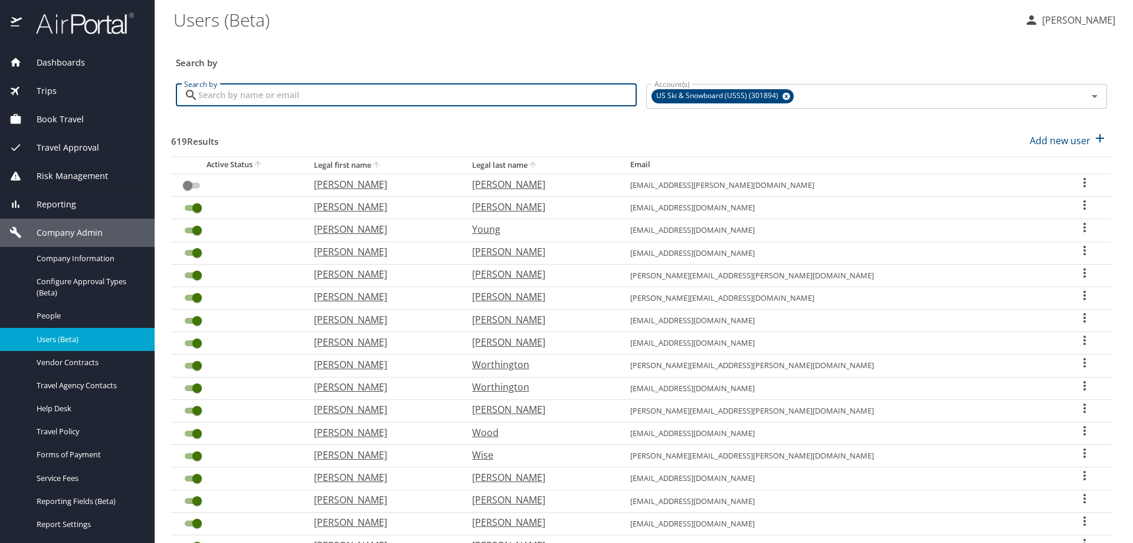
click at [557, 90] on input "Search by" at bounding box center [417, 95] width 439 height 22
type input "marino"
checkbox input "true"
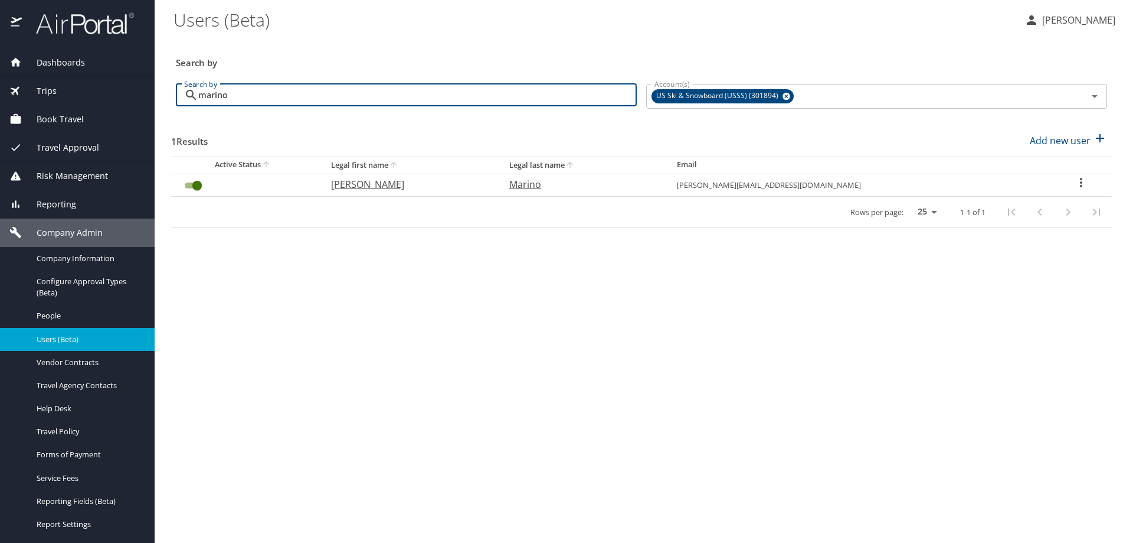
type input "marino"
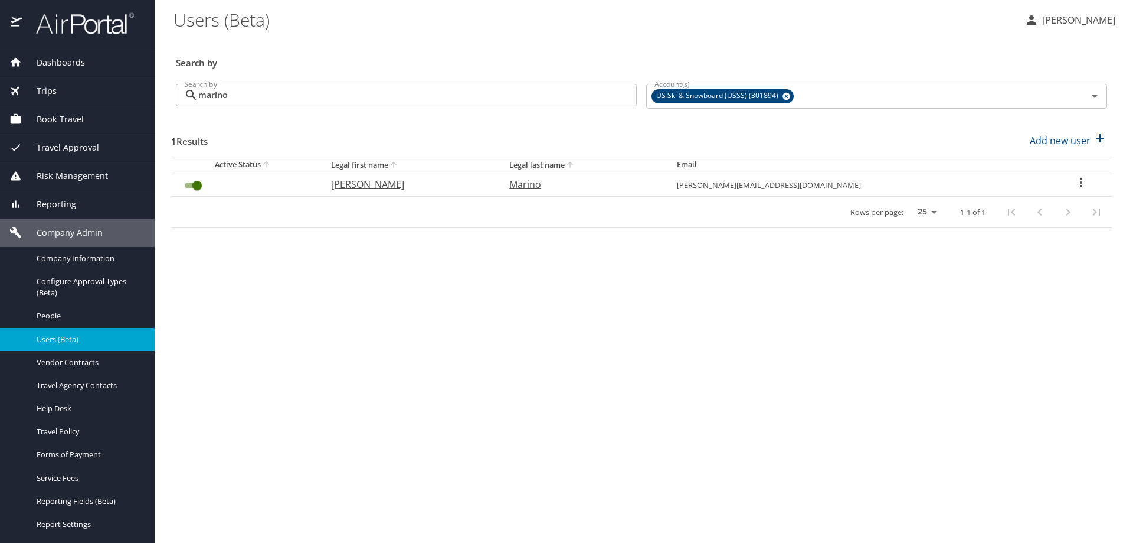
click at [1074, 182] on icon "User Search Table" at bounding box center [1081, 182] width 14 height 14
click at [1023, 204] on p "View history" at bounding box center [1010, 205] width 54 height 14
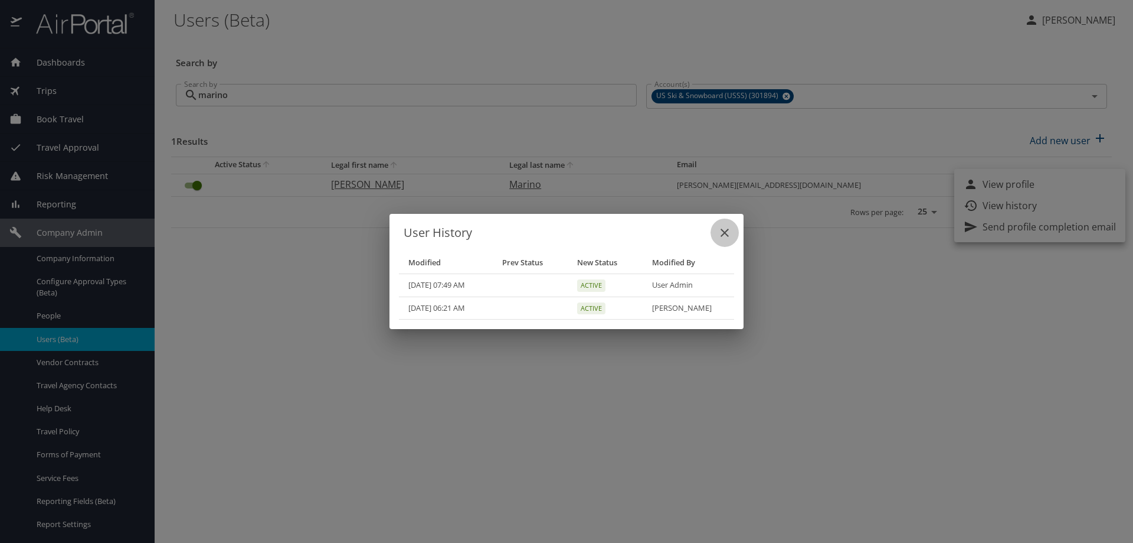
click at [728, 230] on icon "close" at bounding box center [725, 232] width 8 height 8
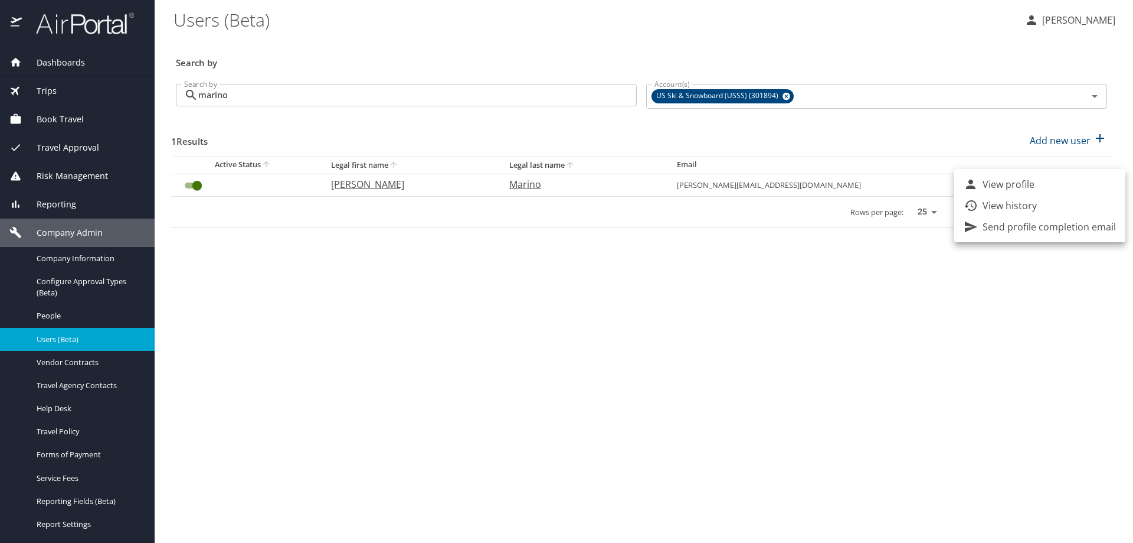
click at [53, 319] on div at bounding box center [566, 271] width 1133 height 543
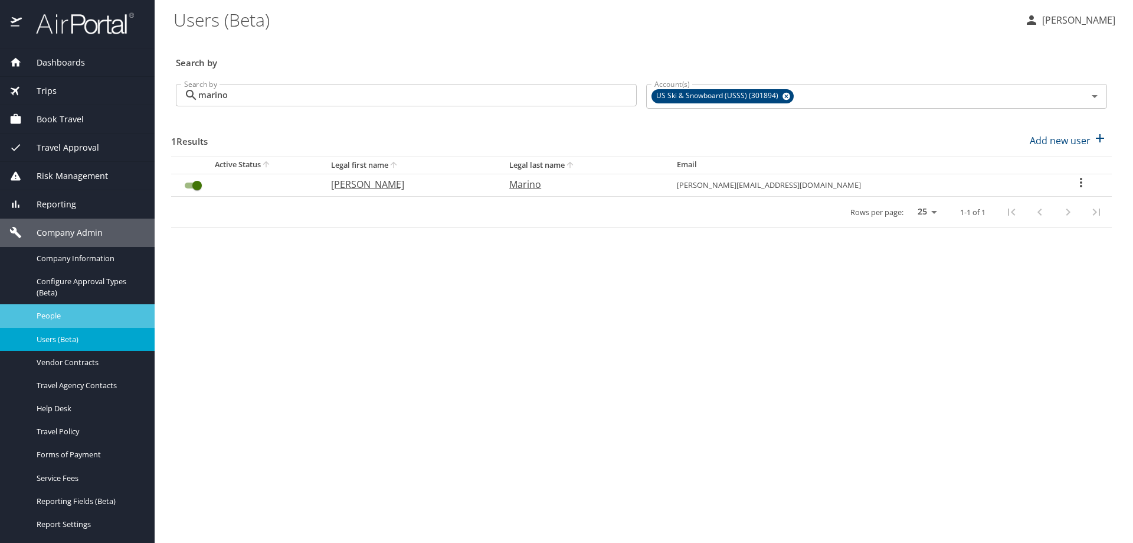
click at [54, 314] on span "People" at bounding box center [89, 315] width 104 height 11
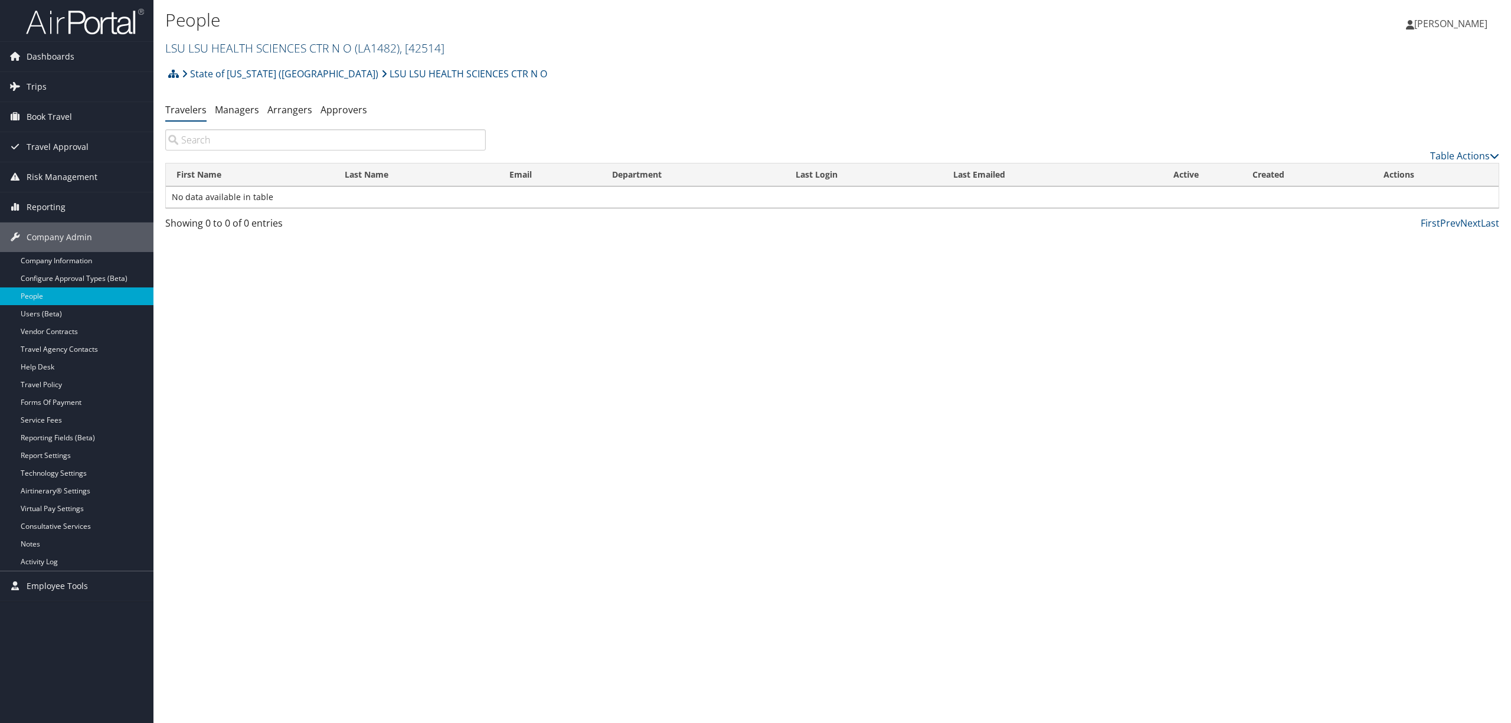
click at [399, 48] on span "( LA1482 )" at bounding box center [377, 48] width 45 height 16
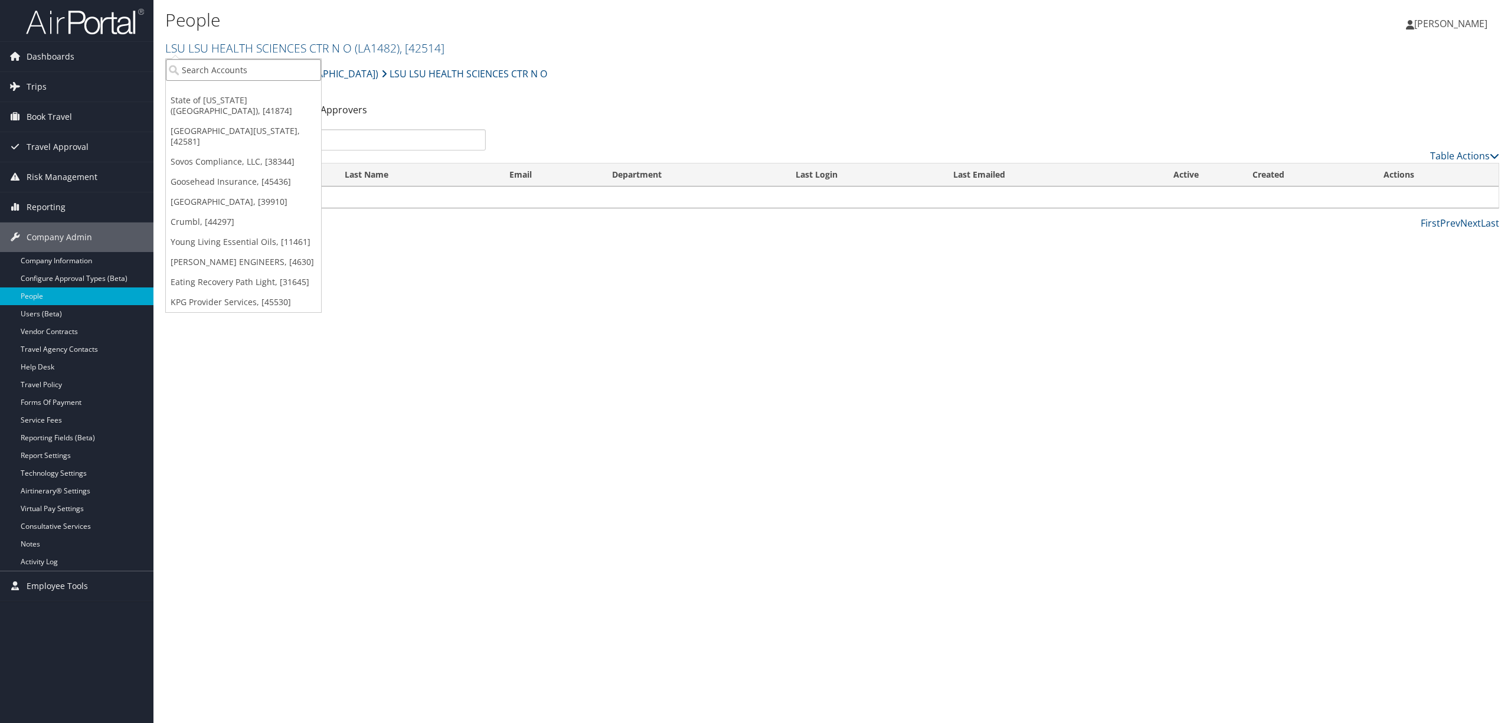
click at [275, 64] on input "search" at bounding box center [243, 70] width 155 height 22
type input "us ski"
click at [274, 97] on div "Account" at bounding box center [281, 102] width 244 height 11
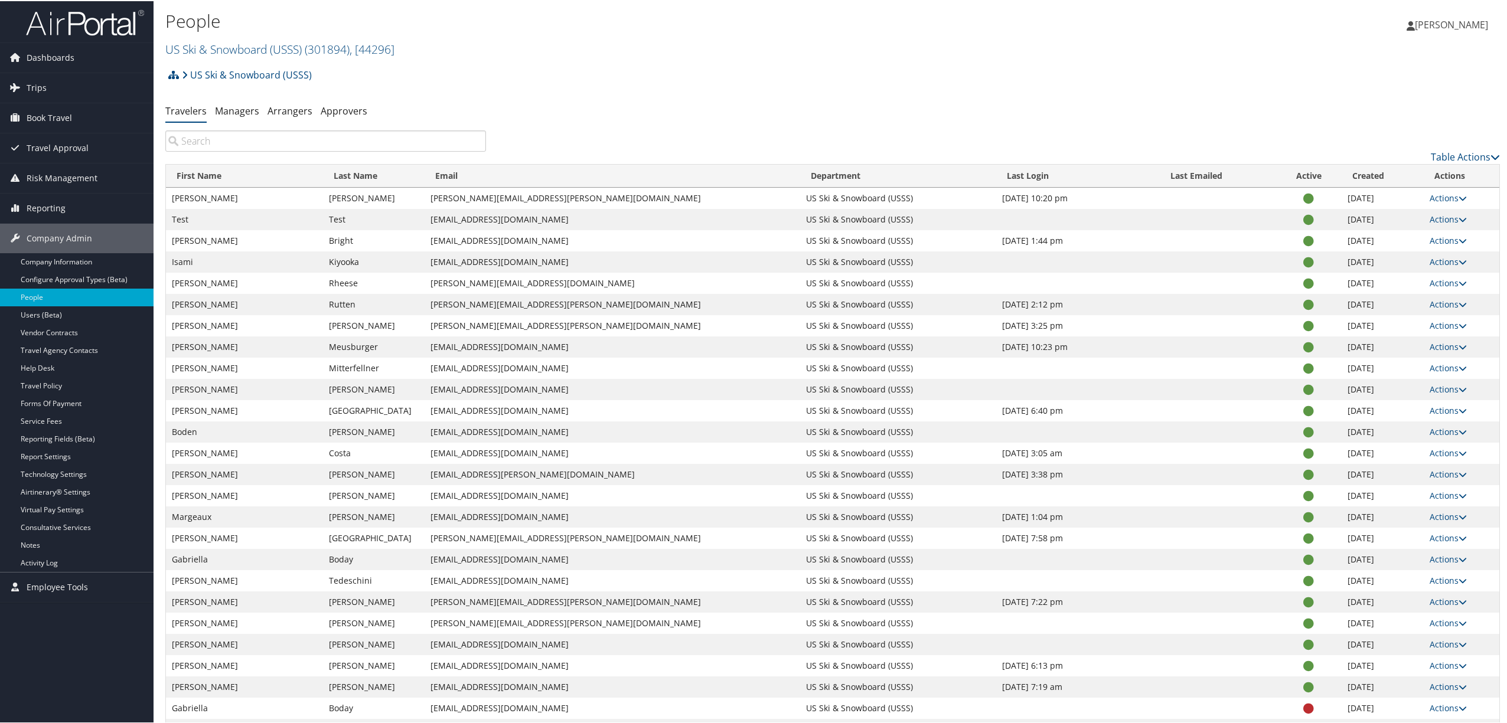
click at [325, 141] on input "search" at bounding box center [325, 139] width 321 height 21
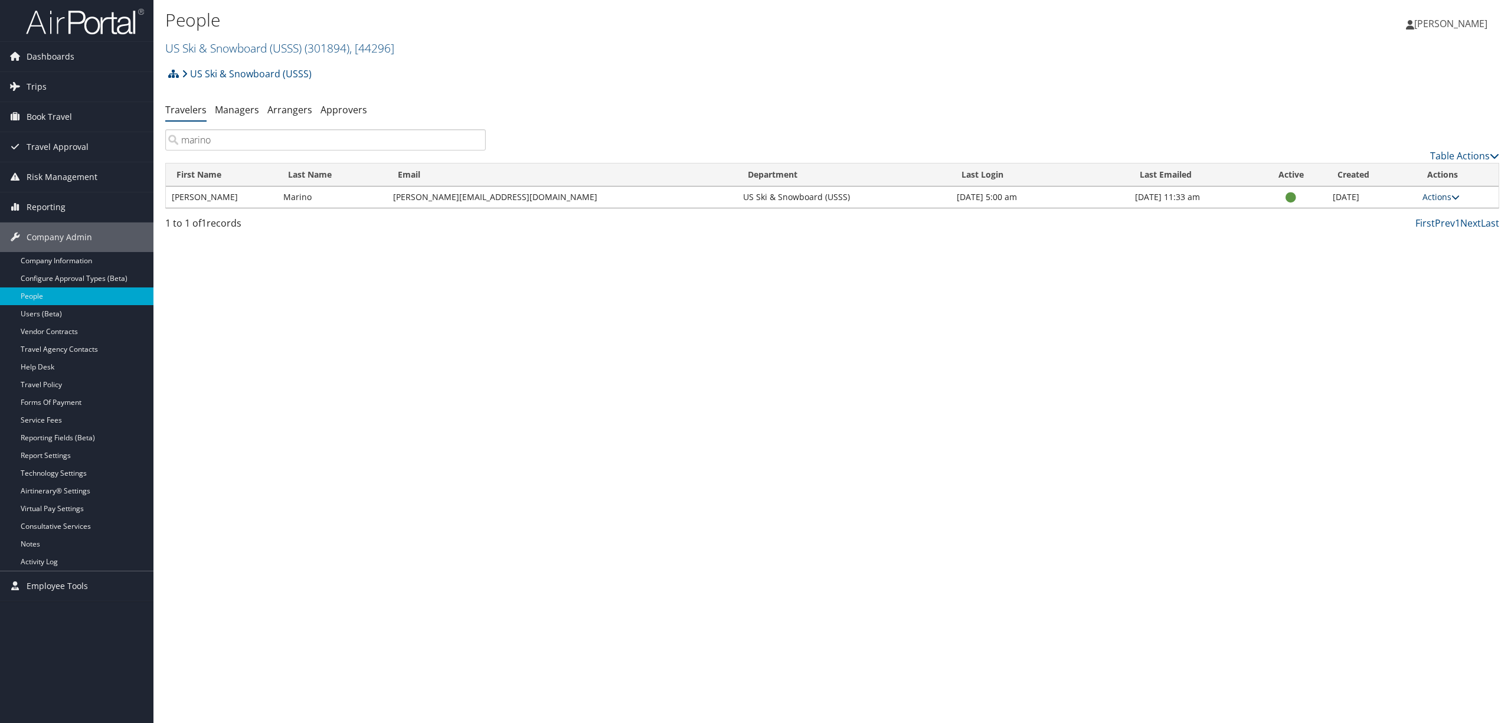
type input "marino"
click at [1441, 197] on link "Actions" at bounding box center [1441, 196] width 37 height 11
click at [1216, 390] on div "People US Ski & Snowboard (USSS) ( 301894 ) , [ 44296 ] US Ski & Snowboard (USS…" at bounding box center [832, 361] width 1358 height 723
click at [55, 86] on link "Trips" at bounding box center [76, 87] width 153 height 30
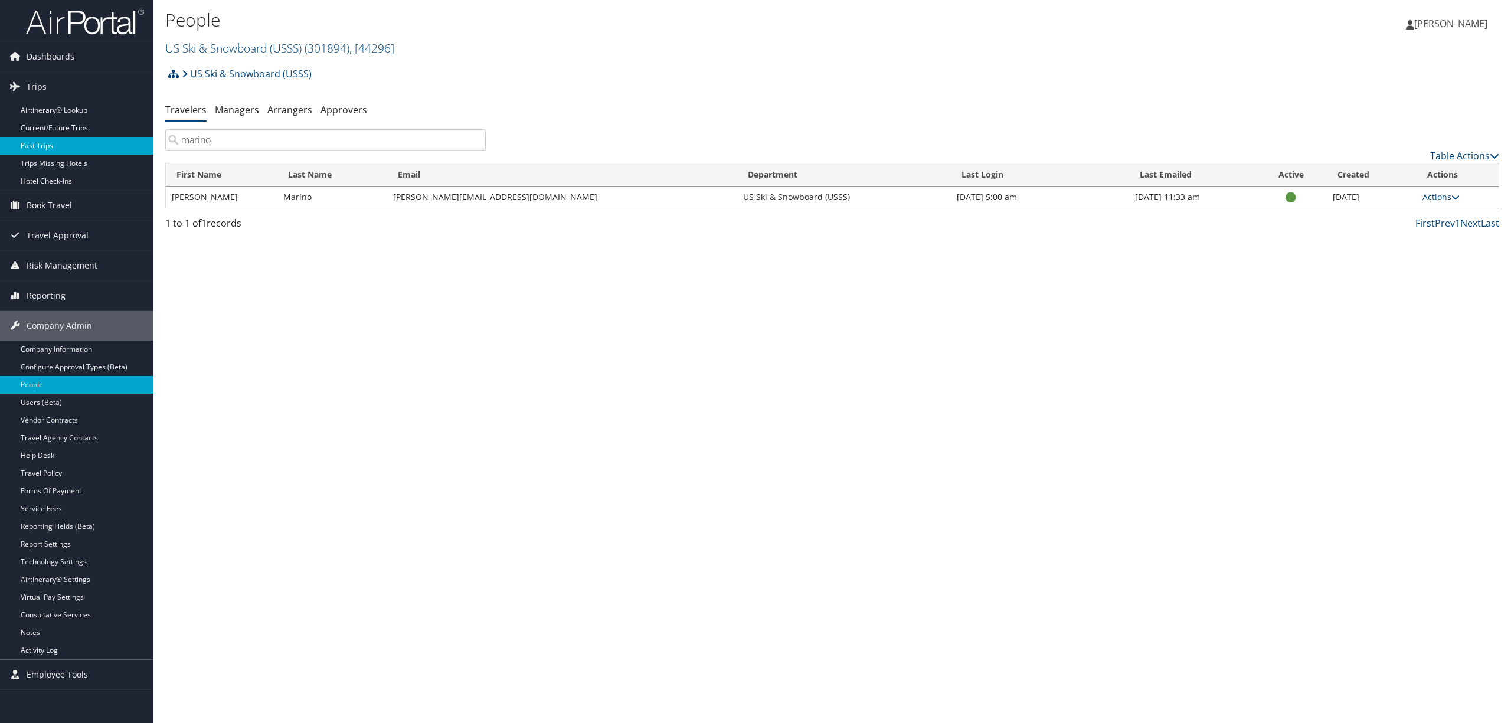
click at [68, 145] on link "Past Trips" at bounding box center [76, 146] width 153 height 18
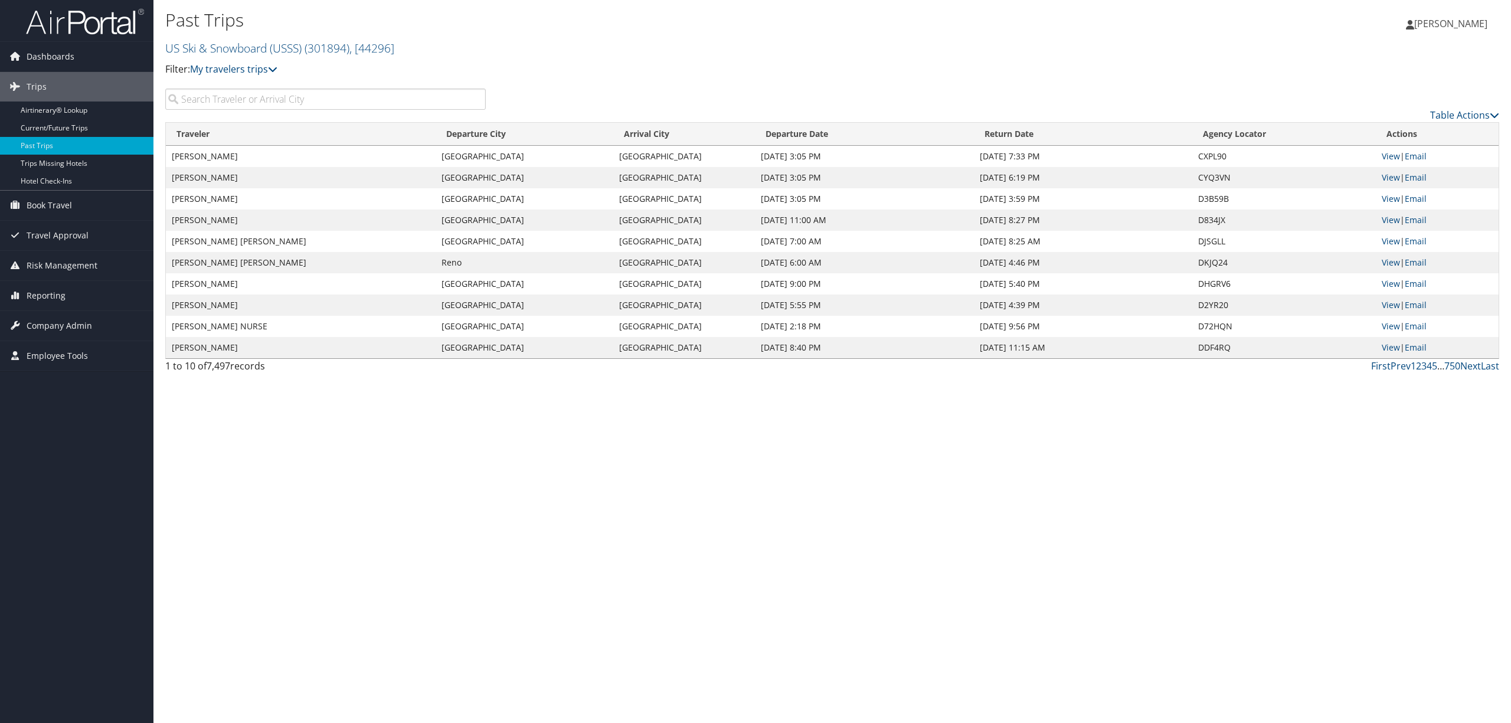
click at [345, 100] on input "search" at bounding box center [325, 99] width 321 height 21
type input "marino"
click at [1391, 155] on link "View" at bounding box center [1391, 156] width 18 height 11
drag, startPoint x: 1230, startPoint y: 155, endPoint x: 1197, endPoint y: 153, distance: 33.1
click at [1197, 153] on td "D399BF" at bounding box center [1284, 156] width 184 height 21
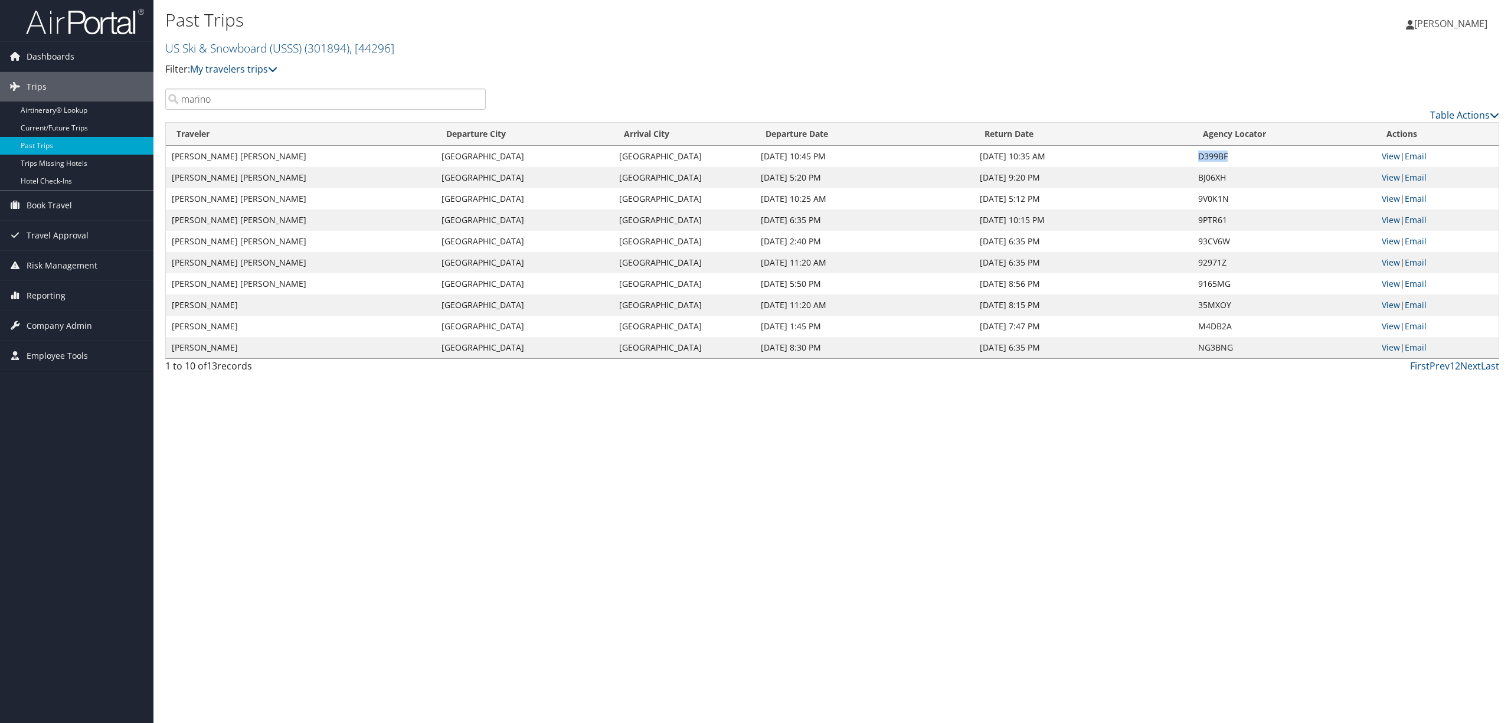
copy td "D399BF"
click at [62, 317] on span "Company Admin" at bounding box center [60, 326] width 66 height 30
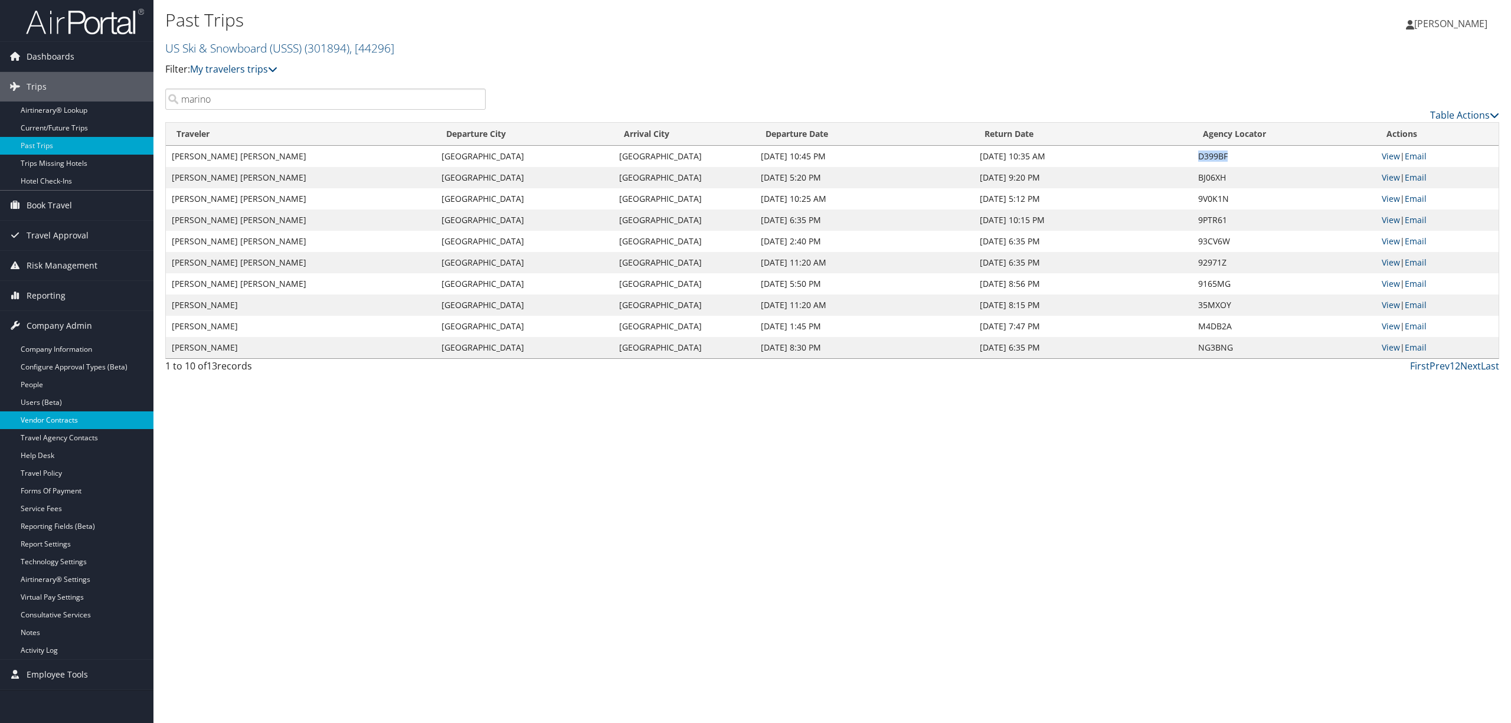
click at [69, 416] on link "Vendor Contracts" at bounding box center [76, 420] width 153 height 18
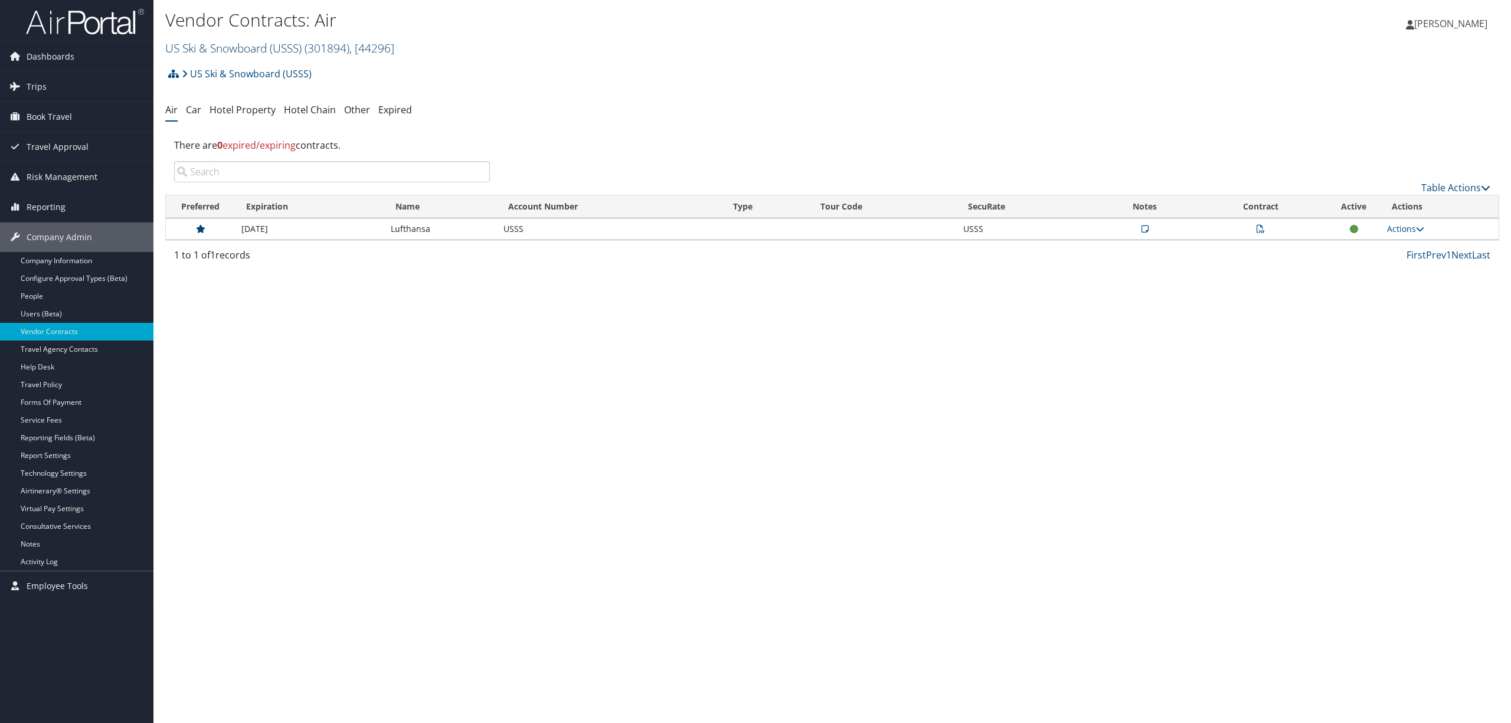
click at [248, 45] on link "US Ski & Snowboard (USSS) ( 301894 ) , [ 44296 ]" at bounding box center [279, 48] width 229 height 16
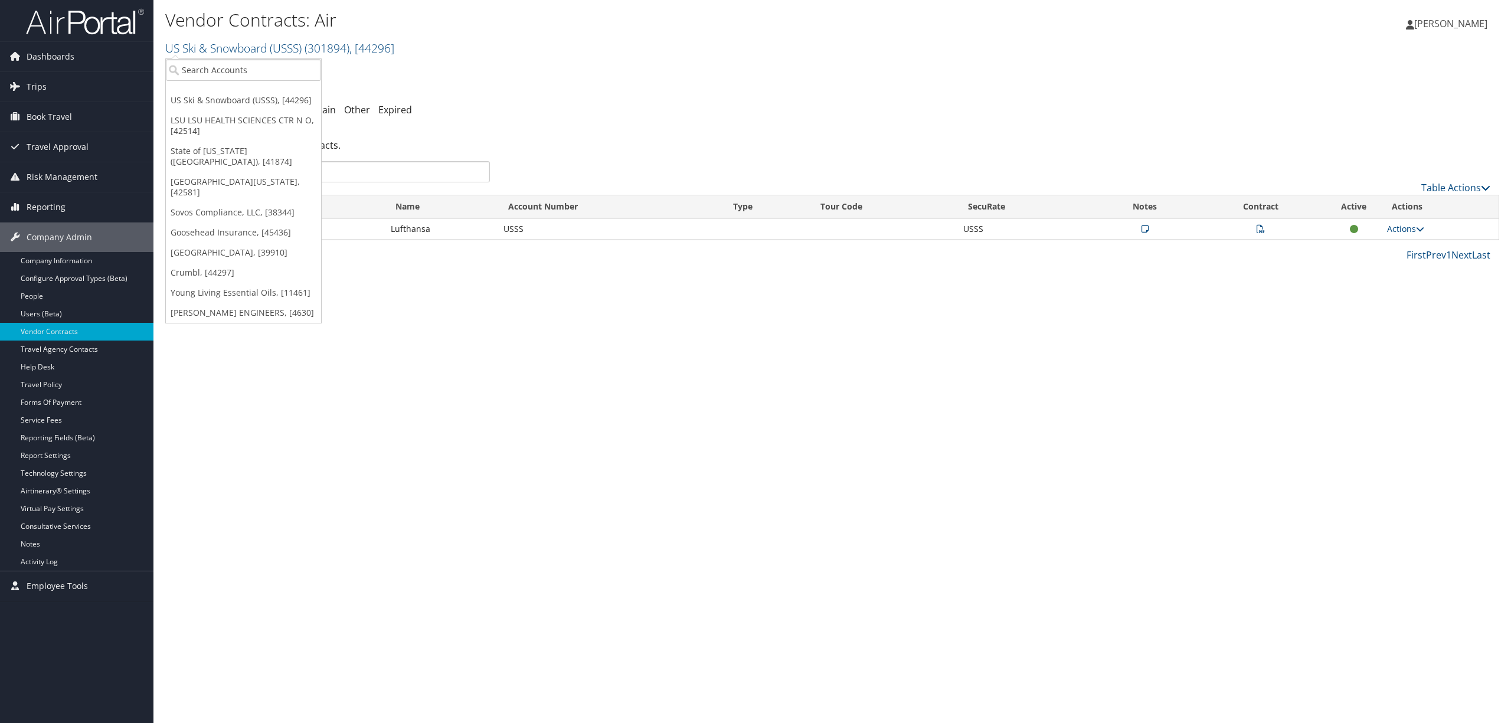
click at [615, 89] on div "US Ski & Snowboard (USSS) Account Structure US Ski & Snowboard (USSS) (301894) …" at bounding box center [832, 78] width 1334 height 32
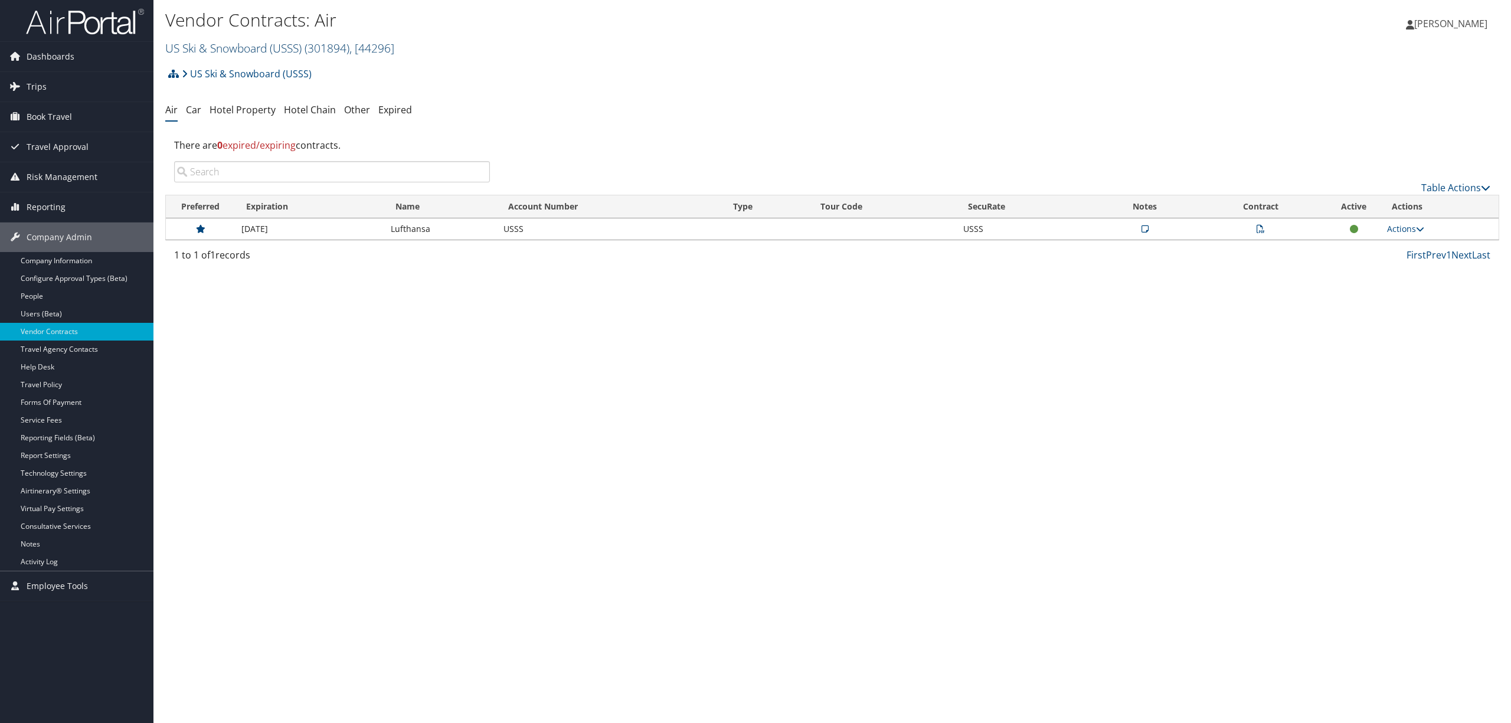
click at [232, 50] on link "US Ski & Snowboard (USSS) ( 301894 ) , [ 44296 ]" at bounding box center [279, 48] width 229 height 16
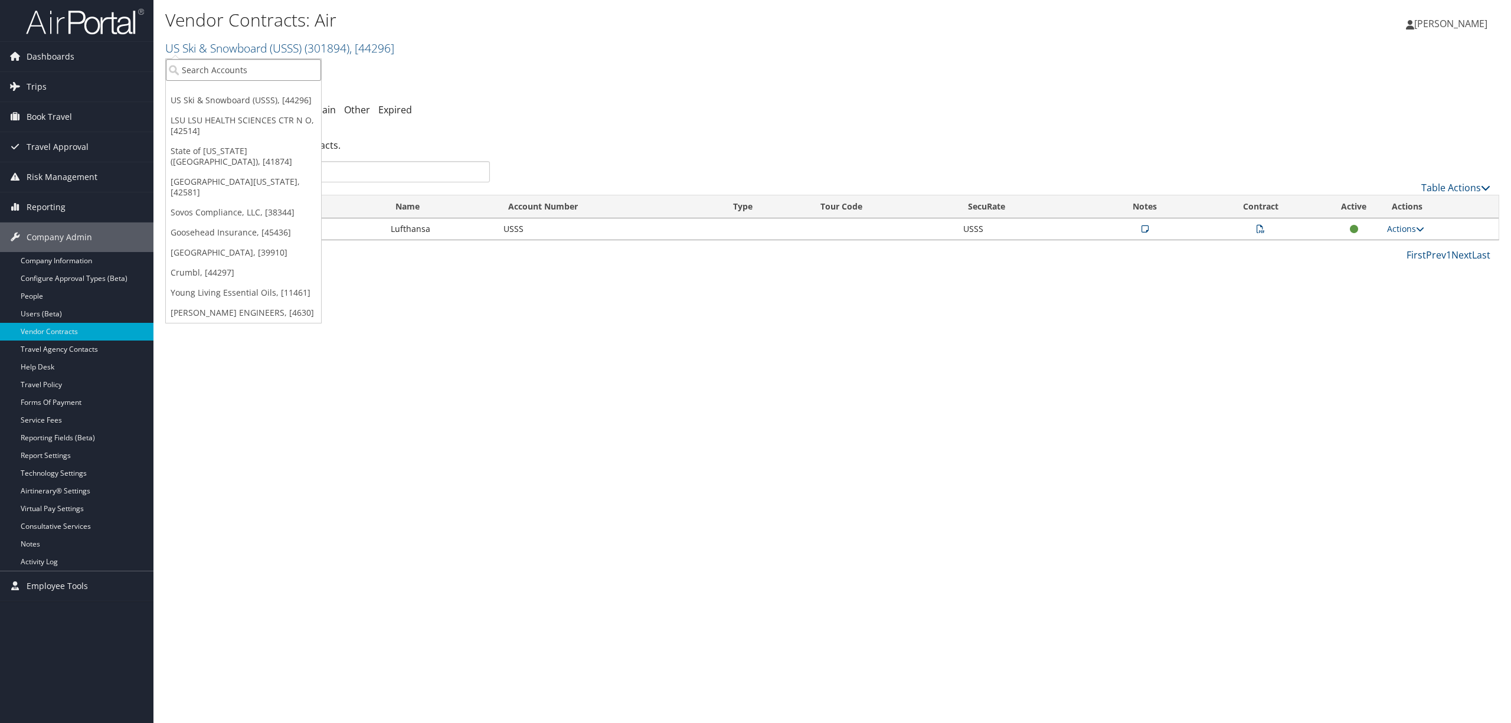
click at [213, 70] on input "search" at bounding box center [243, 70] width 155 height 22
type input "intermountain"
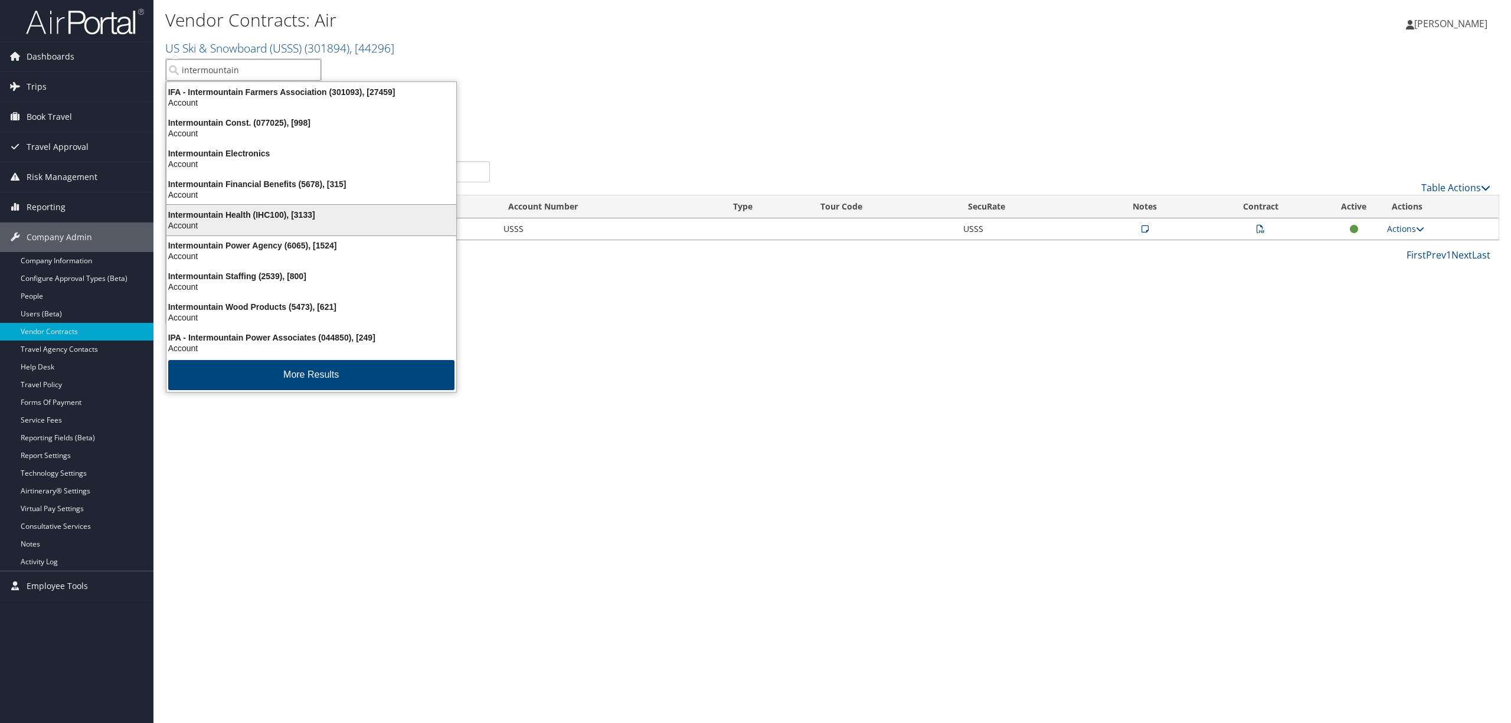
click at [256, 210] on div "Intermountain Health (IHC100), [3133]" at bounding box center [311, 215] width 304 height 11
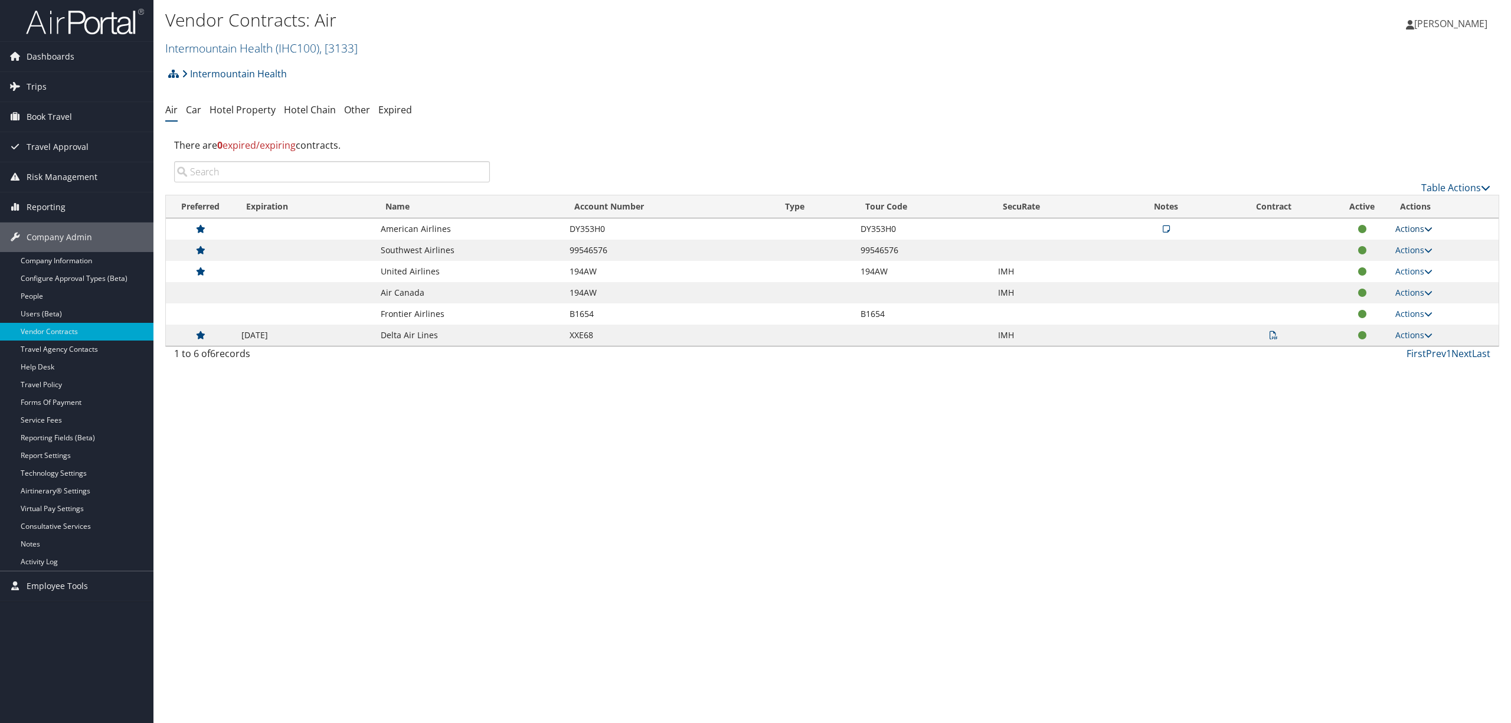
click at [1406, 227] on link "Actions" at bounding box center [1414, 228] width 37 height 11
click at [1394, 286] on link "Edit Contract" at bounding box center [1390, 287] width 79 height 20
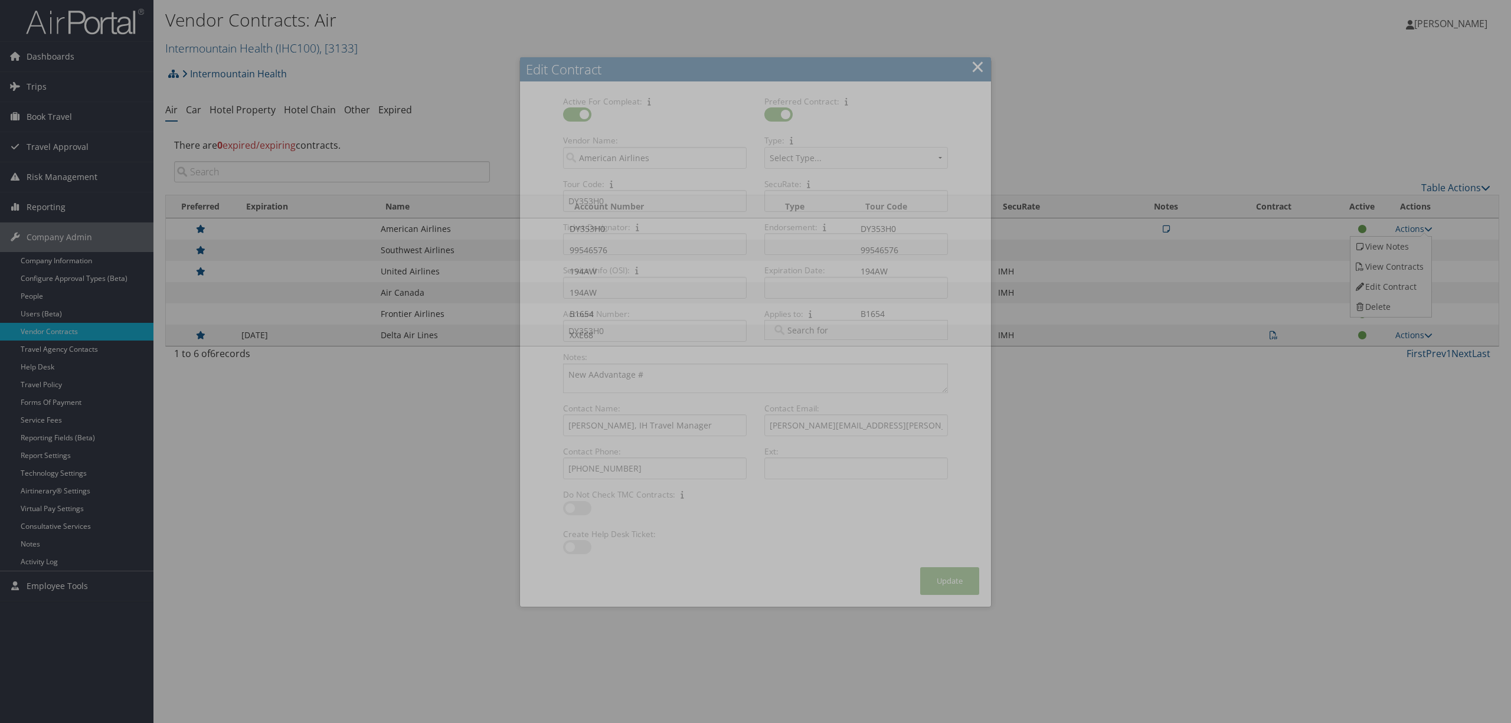
select select "[object Object]"
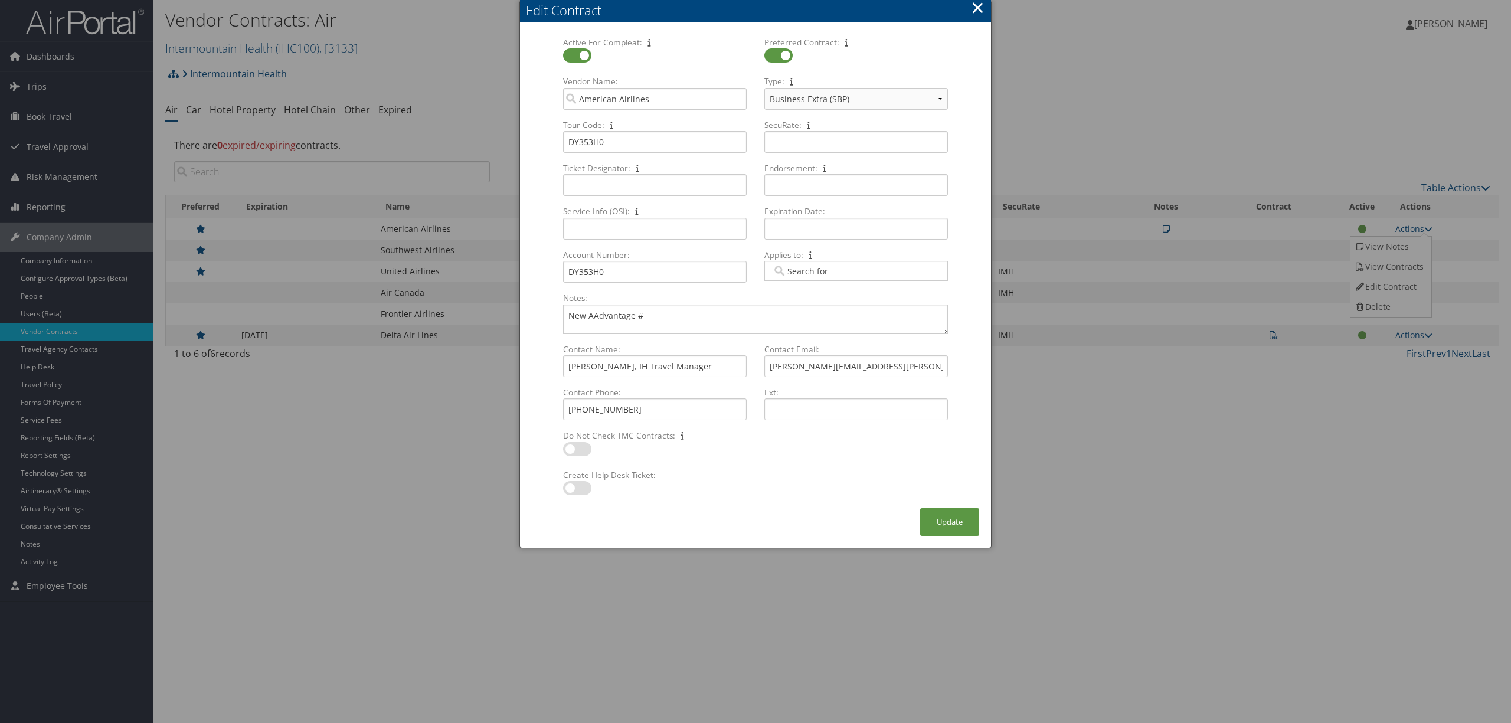
click at [978, 6] on button "×" at bounding box center [978, 8] width 14 height 24
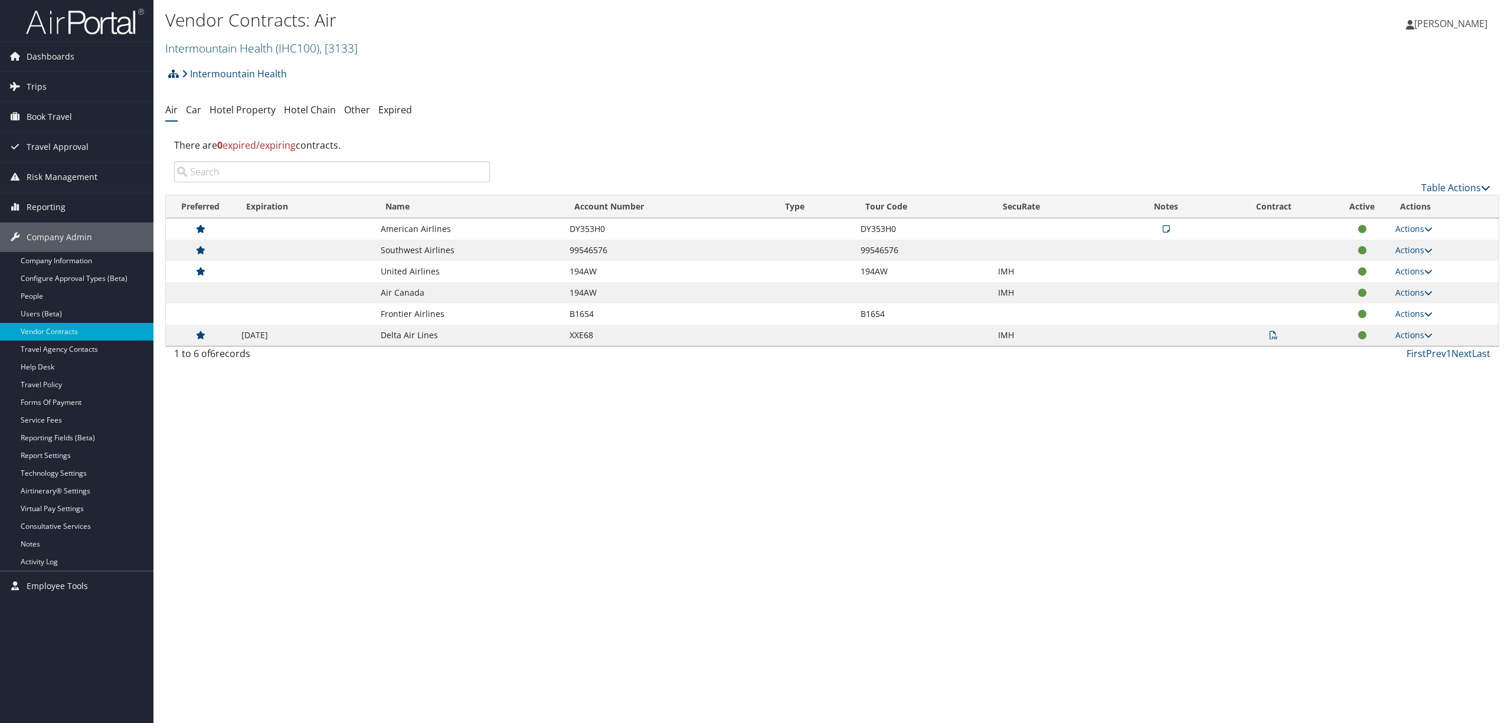
click at [308, 36] on div "Vendor Contracts: Air Intermountain Health ( IHC100 ) , [ 3133 ] Intermountain …" at bounding box center [610, 33] width 890 height 50
click at [316, 45] on span "( IHC100 )" at bounding box center [298, 48] width 44 height 16
click at [279, 109] on ul "Intermountain Health, [3133] US Ski & Snowboard (USSS), [44296] LSU LSU HEALTH …" at bounding box center [243, 190] width 156 height 265
click at [326, 40] on span ", [ 3133 ]" at bounding box center [338, 48] width 38 height 16
click at [251, 125] on link "US Ski & Snowboard (USSS), [44296]" at bounding box center [243, 120] width 155 height 20
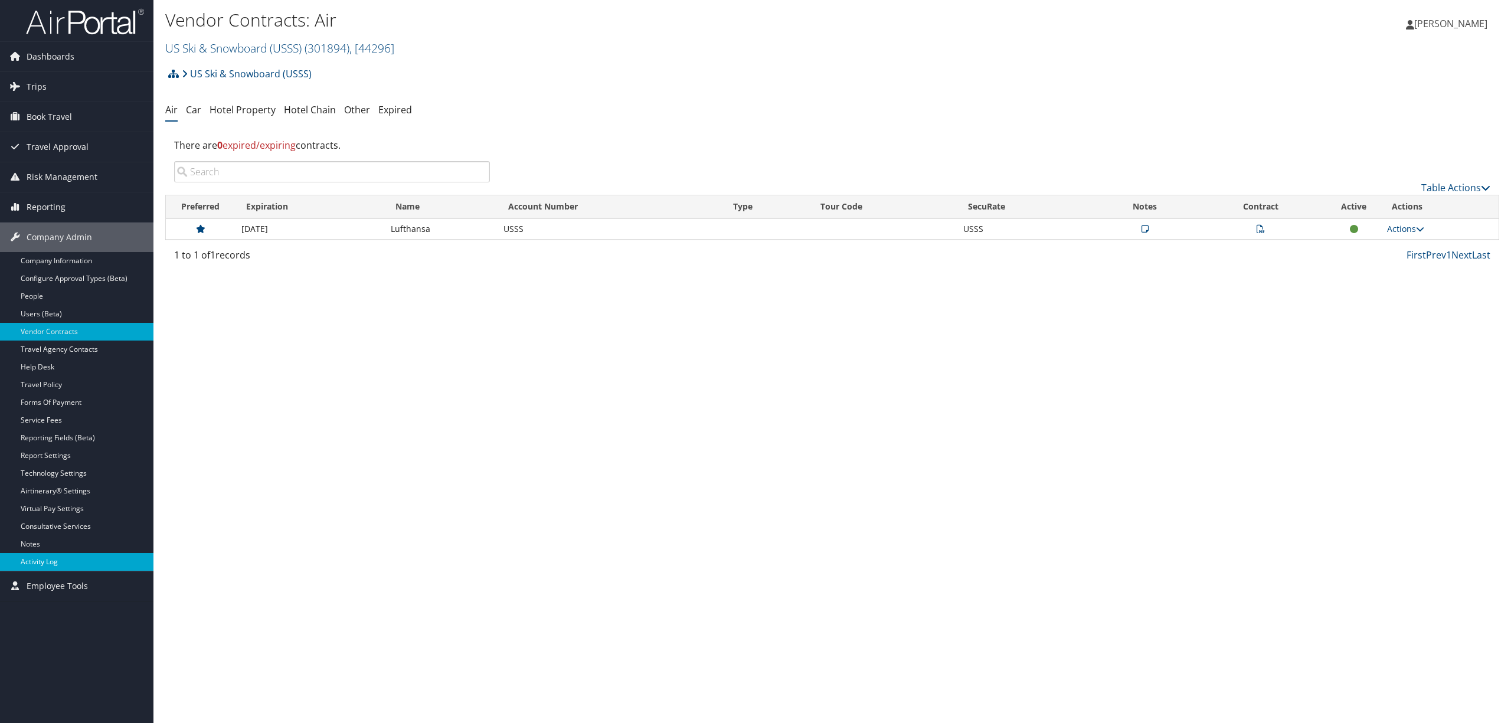
click at [68, 560] on link "Activity Log" at bounding box center [76, 562] width 153 height 18
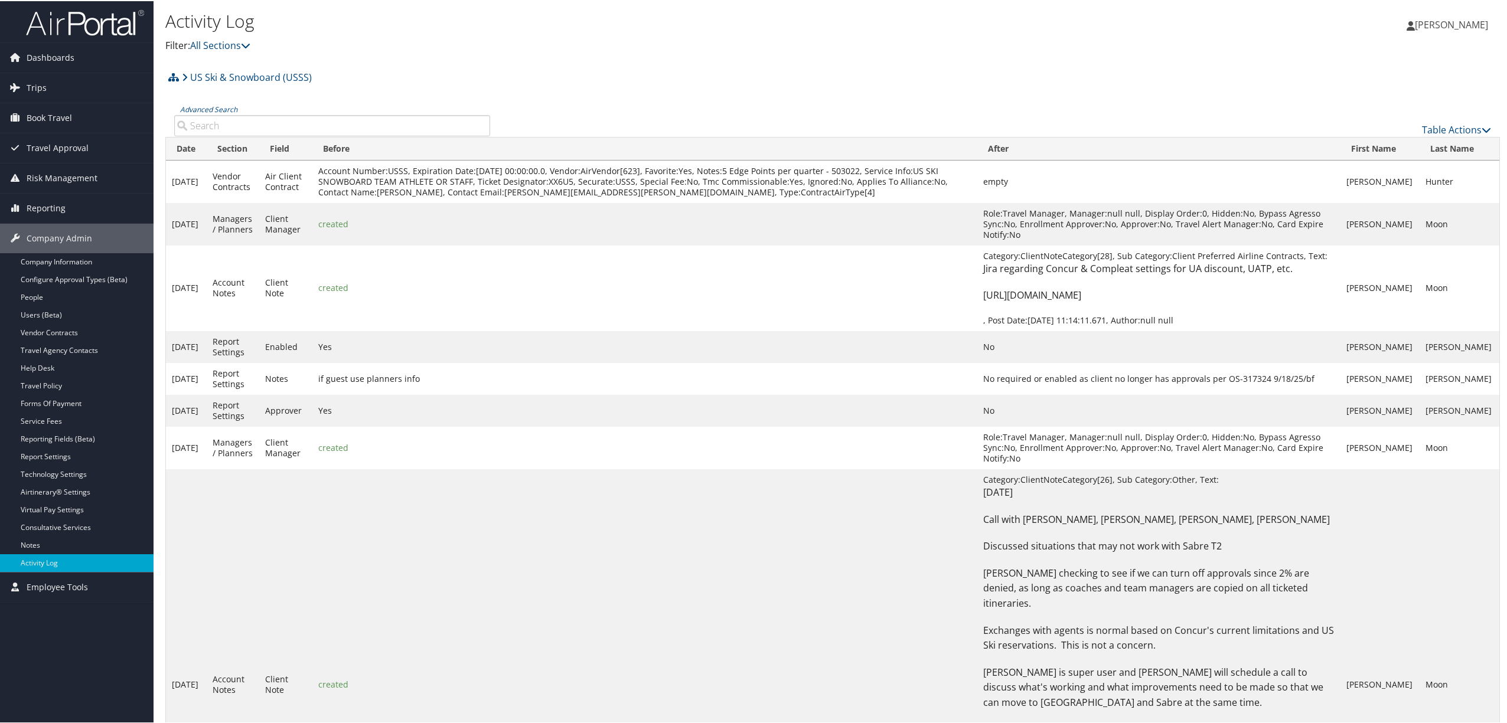
click at [284, 121] on input "Advanced Search" at bounding box center [332, 124] width 316 height 21
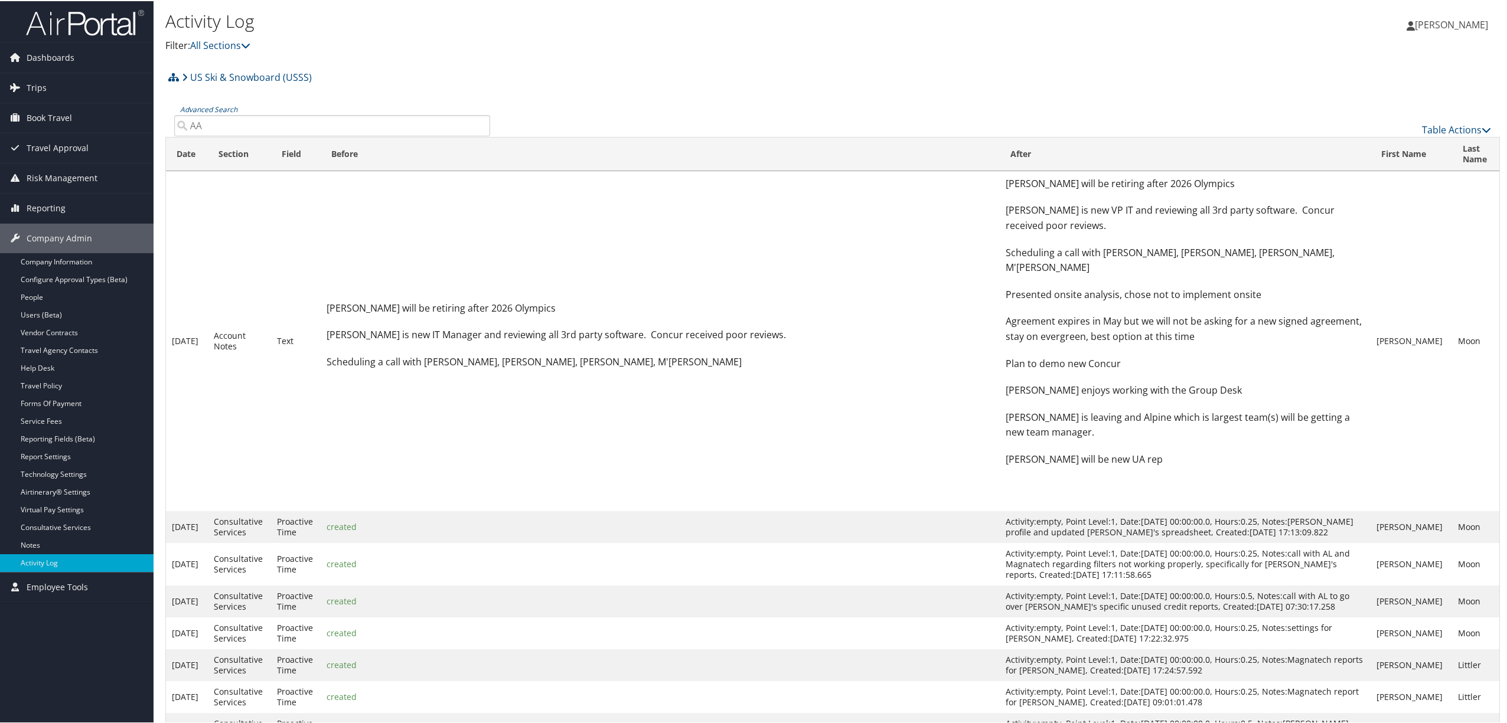
click at [242, 125] on input "AA" at bounding box center [332, 124] width 316 height 21
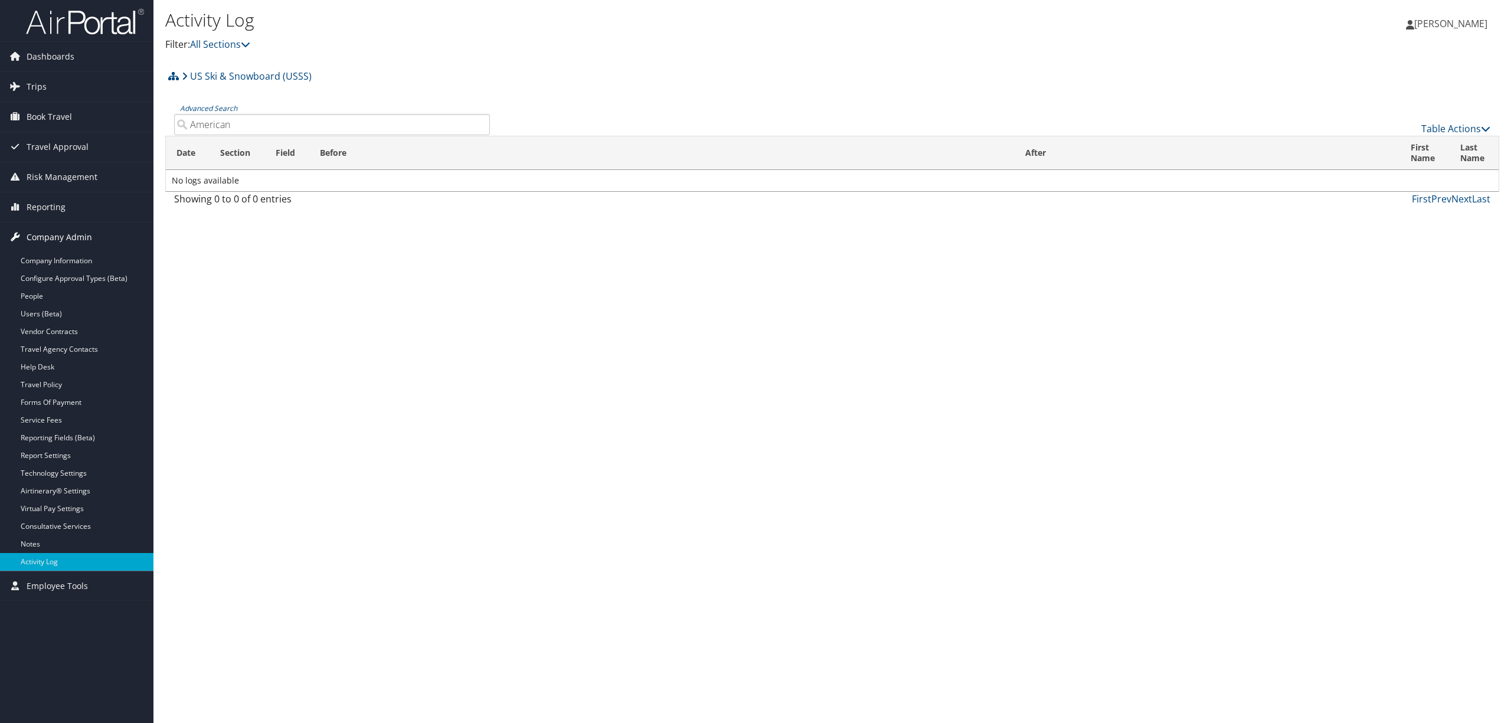
type input "American"
click at [231, 31] on h1 "Activity Log" at bounding box center [610, 20] width 890 height 25
click at [231, 72] on link "US Ski & Snowboard (USSS)" at bounding box center [247, 76] width 130 height 24
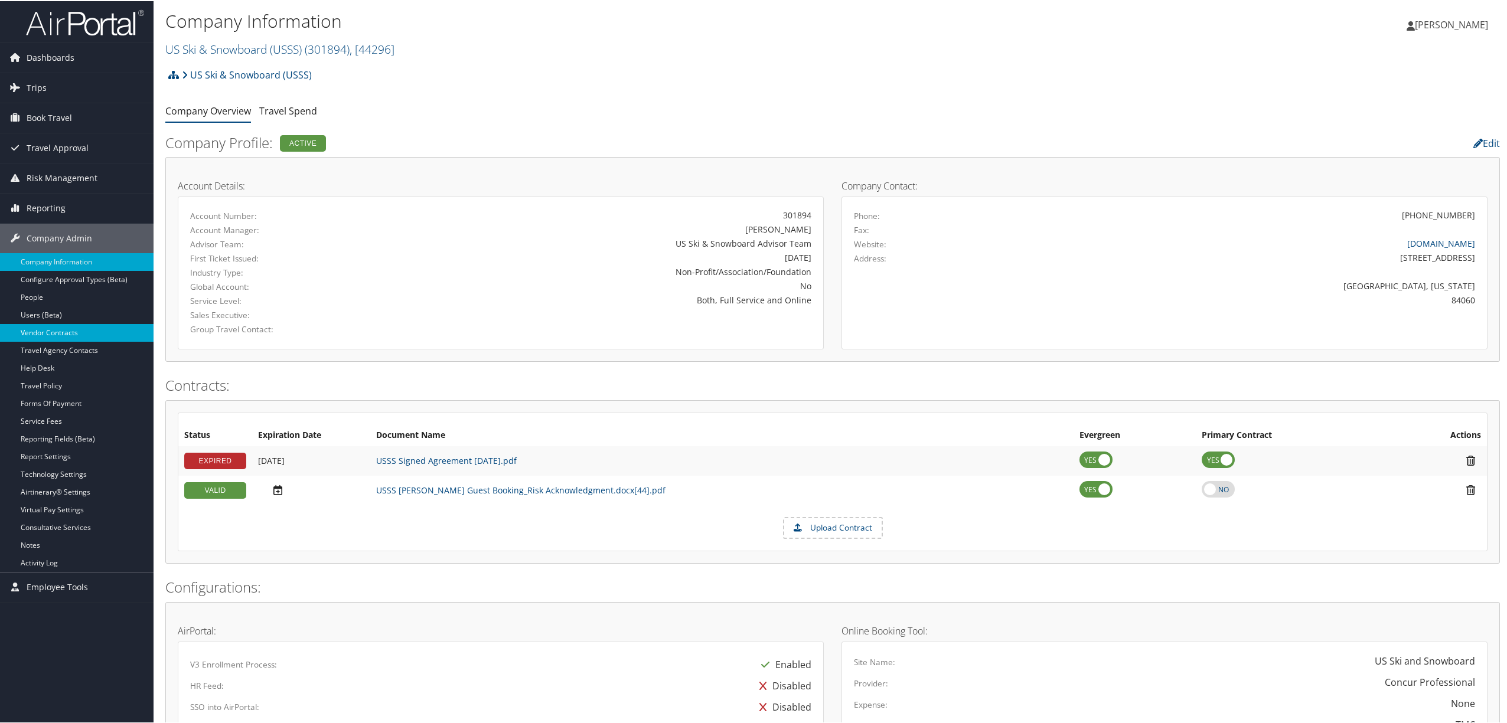
click at [78, 335] on link "Vendor Contracts" at bounding box center [76, 332] width 153 height 18
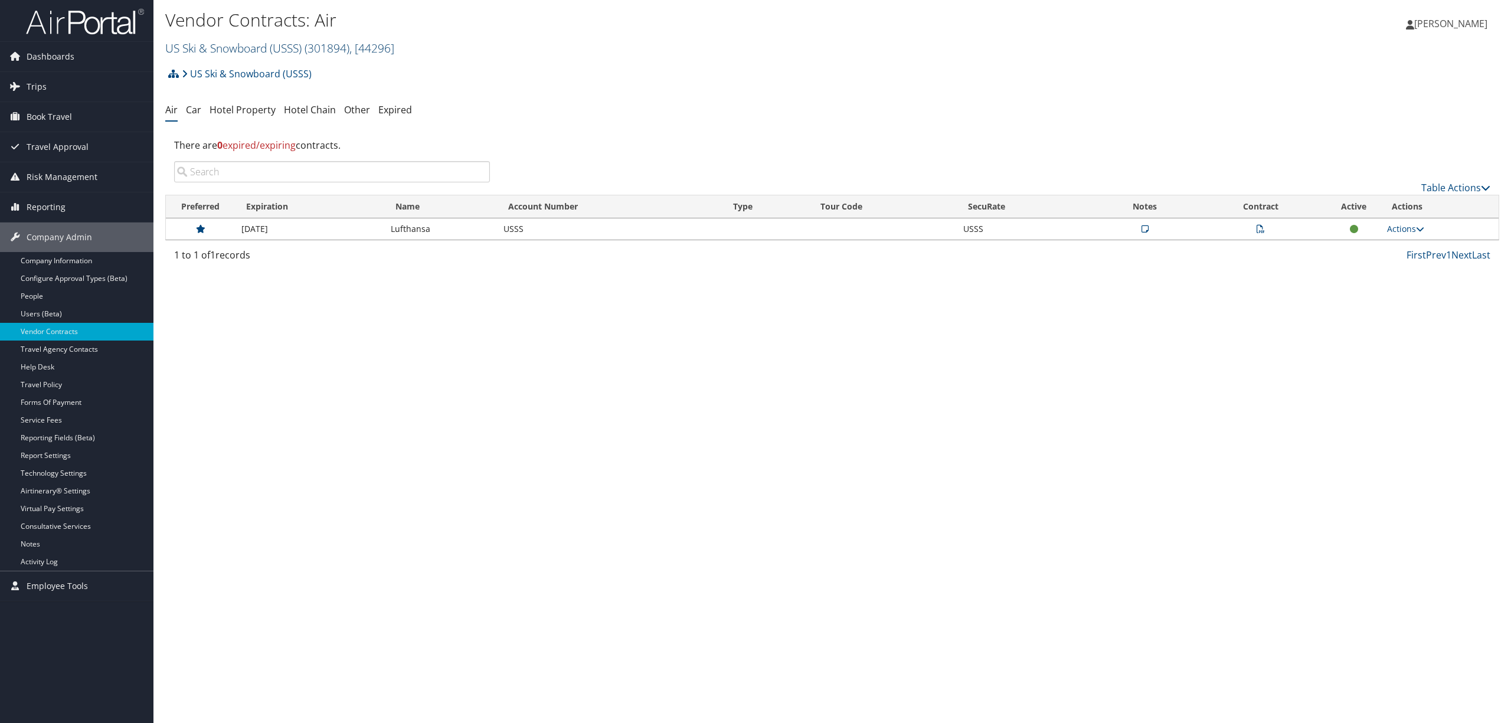
click at [303, 47] on link "US Ski & Snowboard (USSS) ( 301894 ) , [ 44296 ]" at bounding box center [279, 48] width 229 height 16
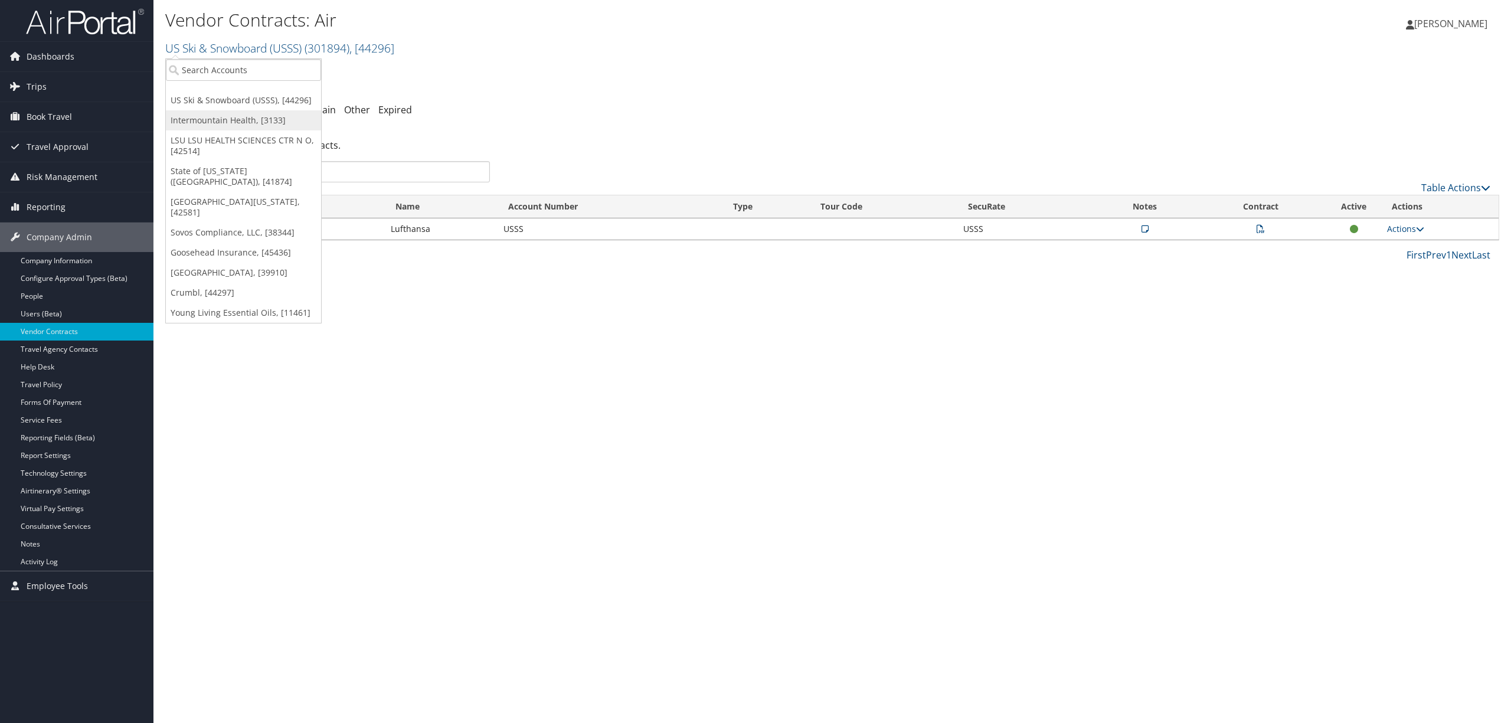
click at [286, 118] on link "Intermountain Health, [3133]" at bounding box center [243, 120] width 155 height 20
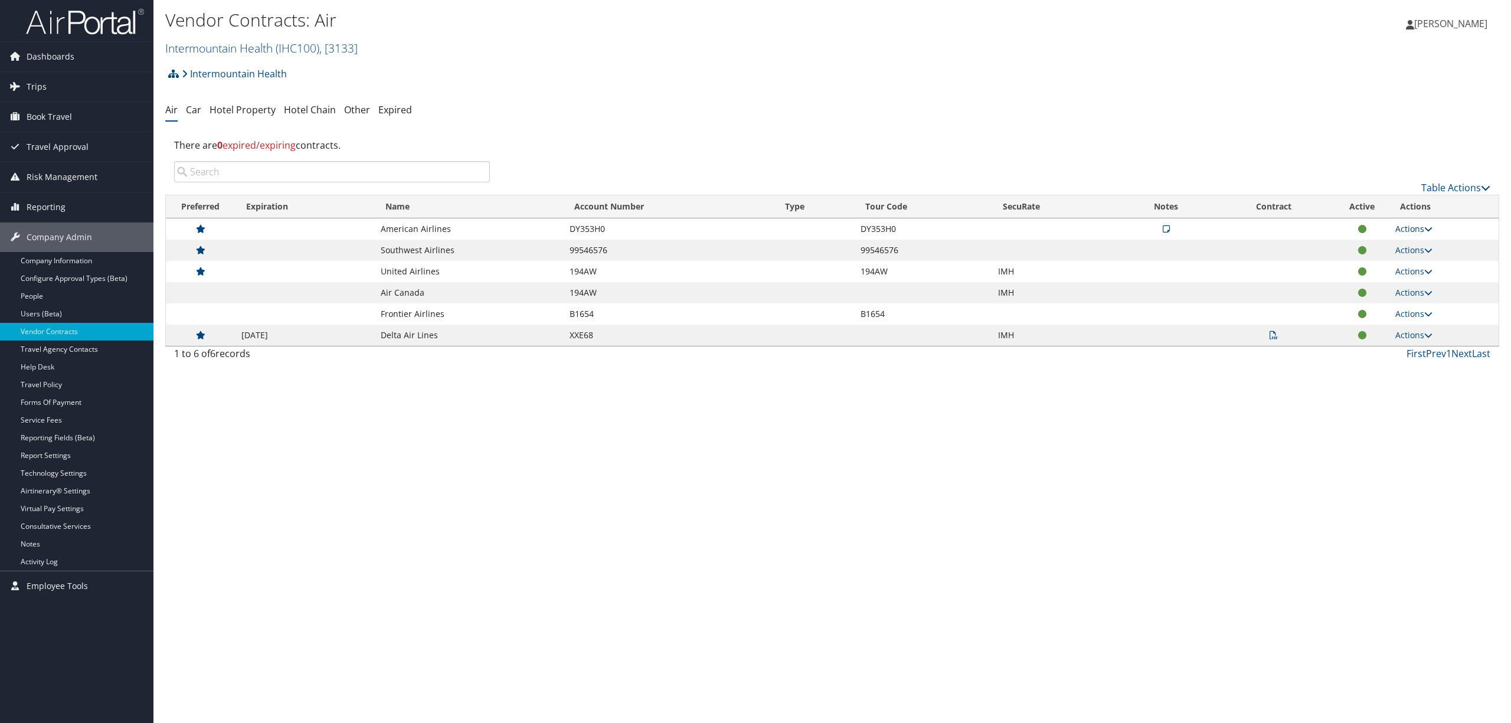
click at [1403, 229] on link "Actions" at bounding box center [1414, 228] width 37 height 11
click at [1396, 282] on link "Edit Contract" at bounding box center [1390, 287] width 79 height 20
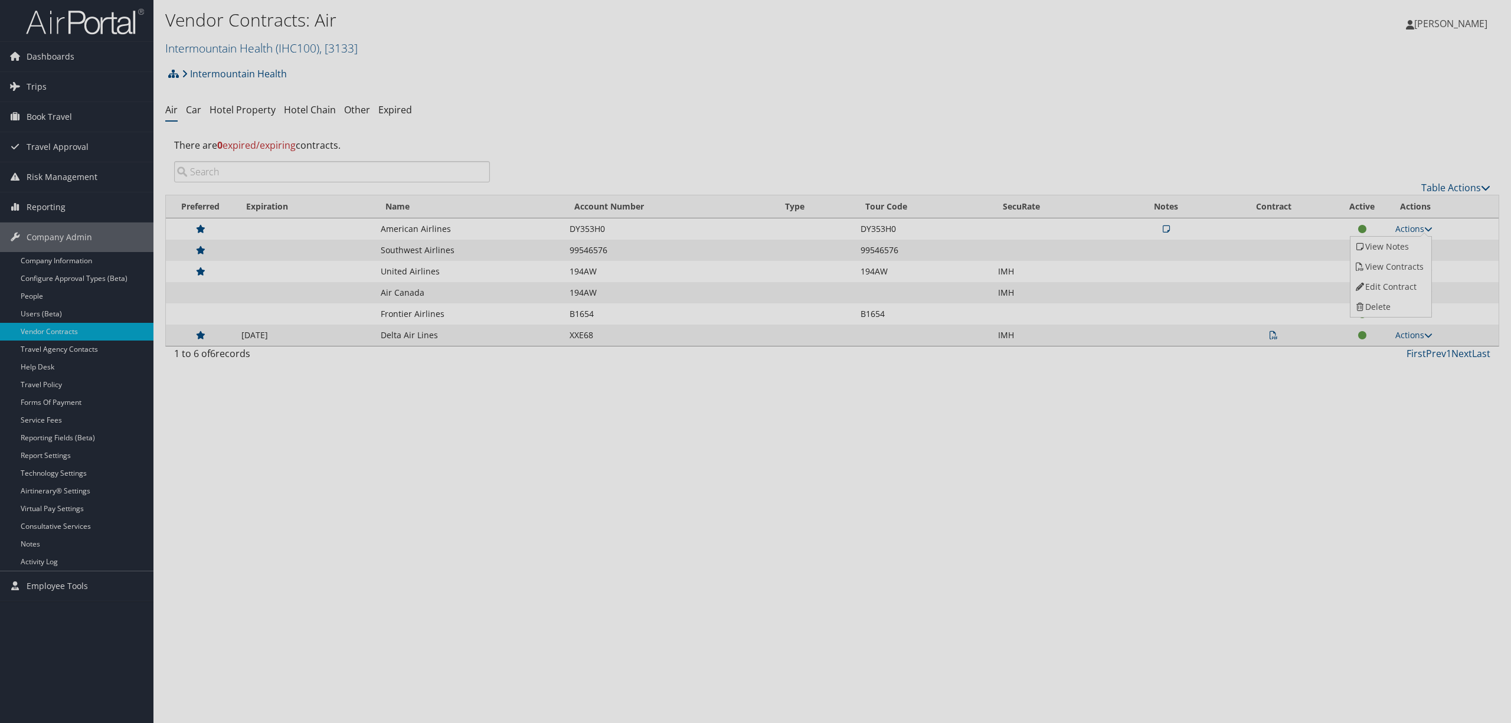
select select "[object Object]"
